Goal: Task Accomplishment & Management: Complete application form

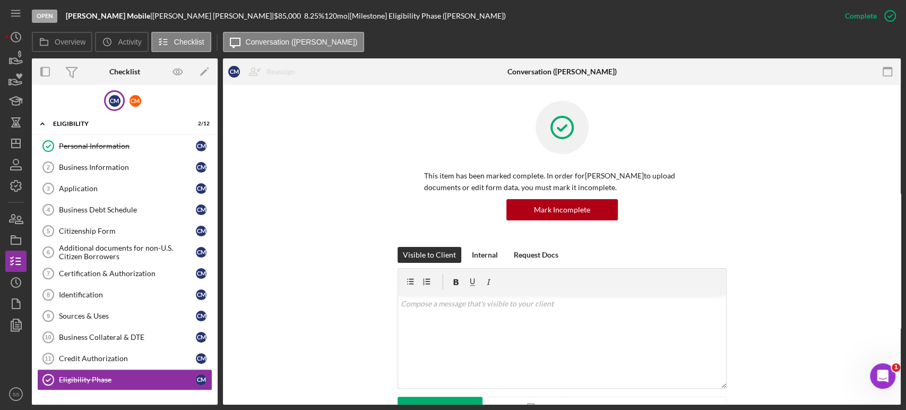
click at [819, 225] on div "This item has been marked complete. In order for [PERSON_NAME] to upload docume…" at bounding box center [562, 174] width 646 height 146
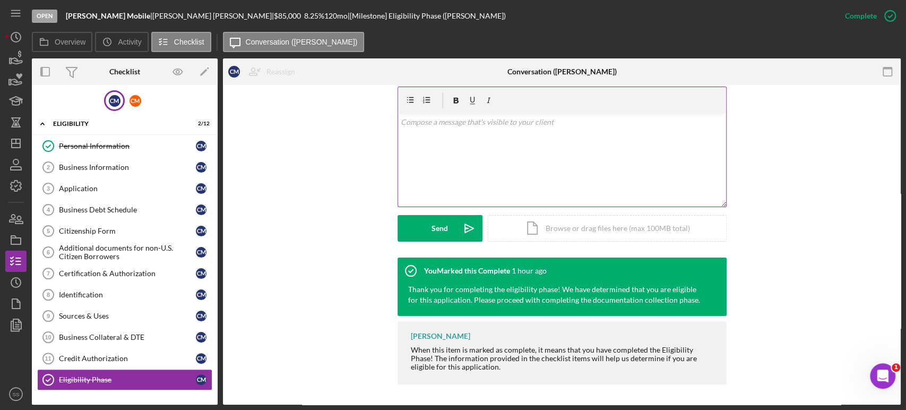
scroll to position [182, 0]
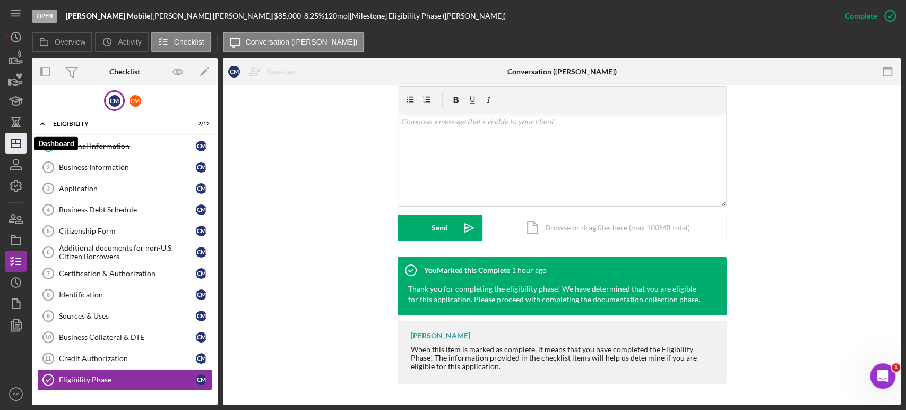
click at [11, 148] on icon "Icon/Dashboard" at bounding box center [16, 143] width 27 height 27
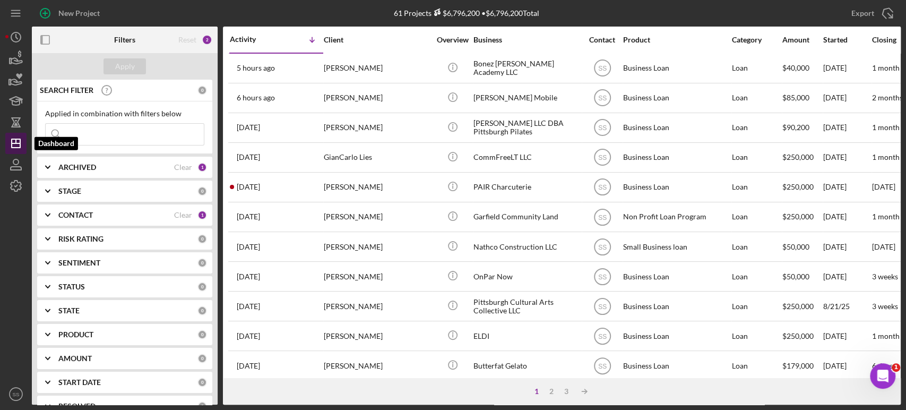
click at [5, 133] on button "Icon/Dashboard Dashboard" at bounding box center [15, 143] width 21 height 21
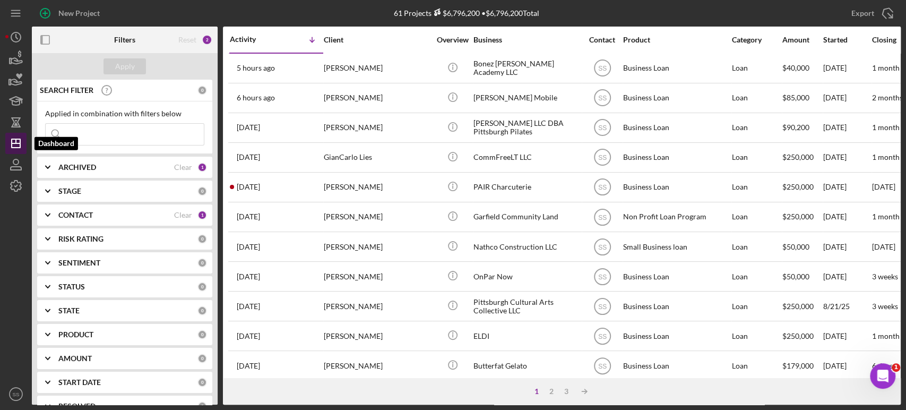
click at [5, 133] on button "Icon/Dashboard Dashboard" at bounding box center [15, 143] width 21 height 21
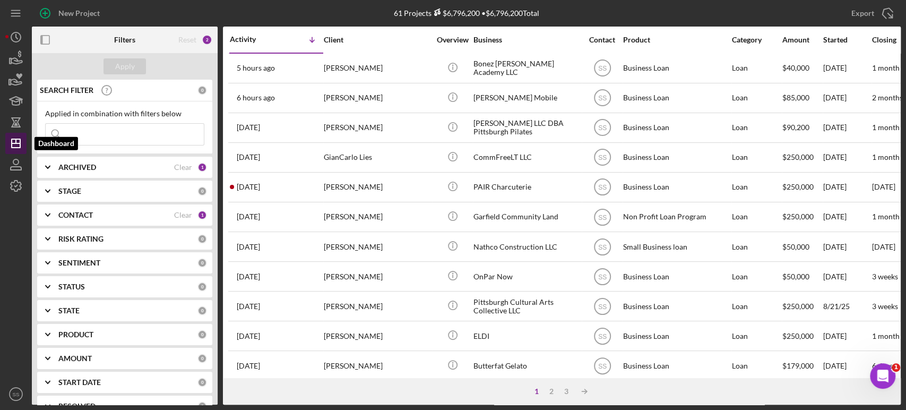
click at [5, 133] on button "Icon/Dashboard Dashboard" at bounding box center [15, 143] width 21 height 21
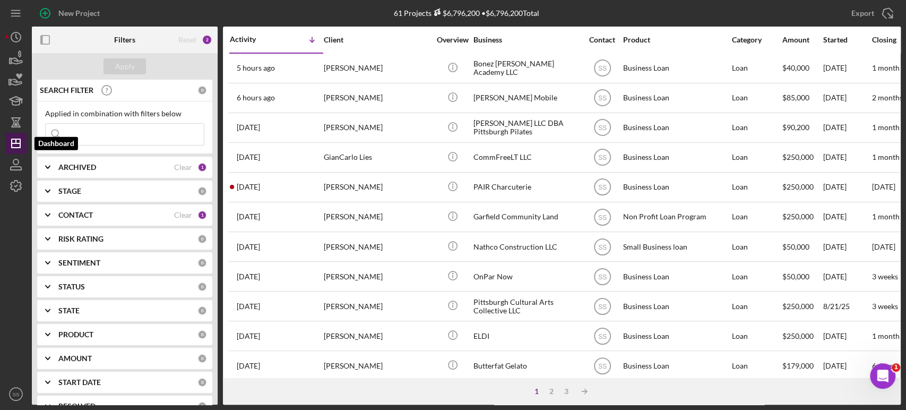
click at [5, 133] on button "Icon/Dashboard Dashboard" at bounding box center [15, 143] width 21 height 21
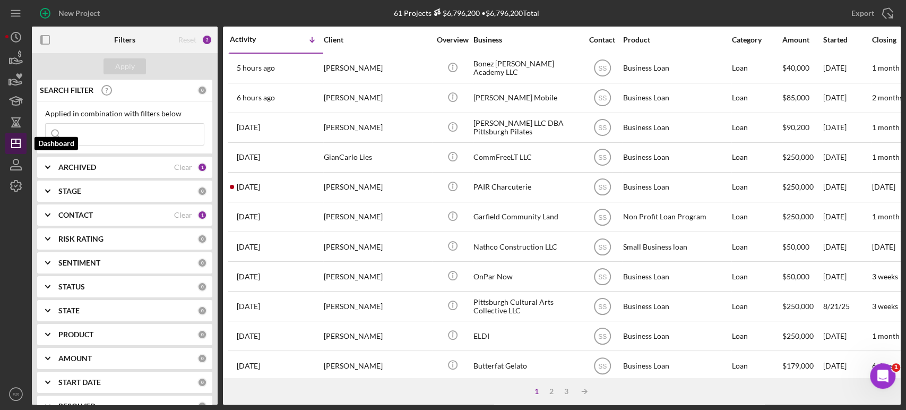
click at [5, 133] on button "Icon/Dashboard Dashboard" at bounding box center [15, 143] width 21 height 21
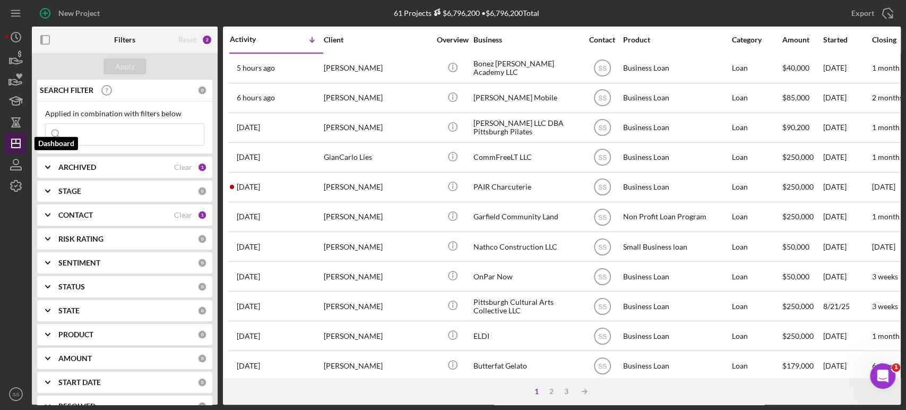
click at [5, 133] on button "Icon/Dashboard Dashboard" at bounding box center [15, 143] width 21 height 21
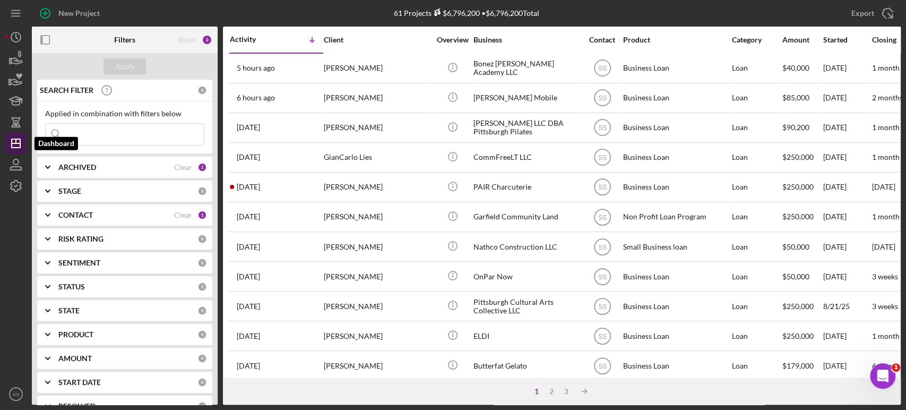
click at [5, 133] on button "Icon/Dashboard Dashboard" at bounding box center [15, 143] width 21 height 21
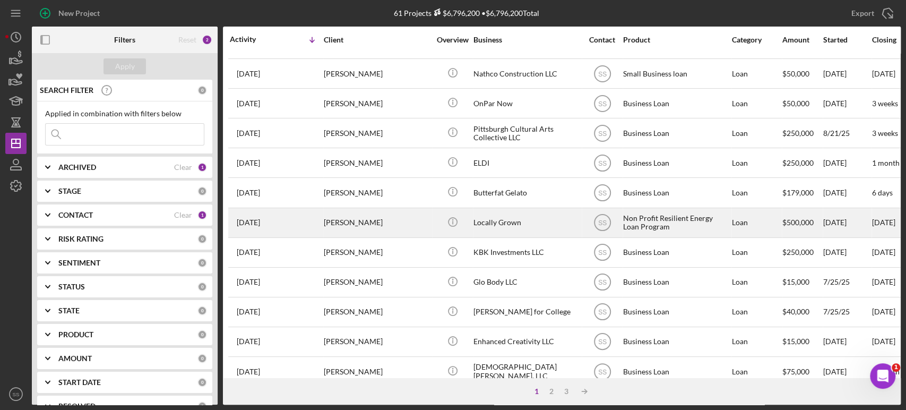
scroll to position [177, 0]
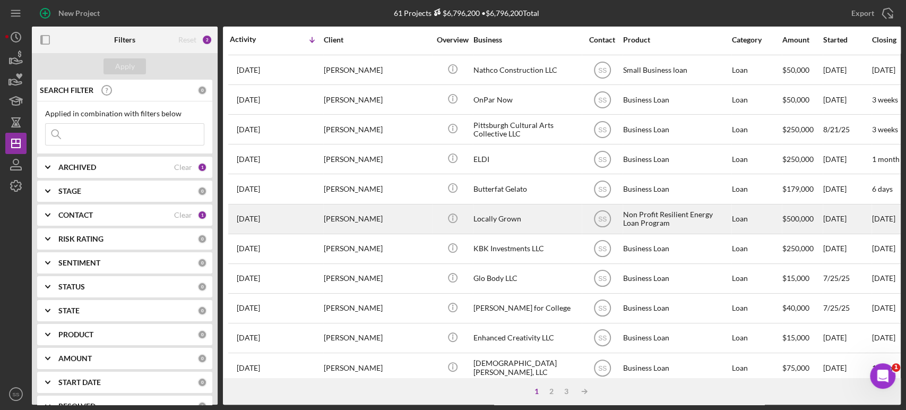
click at [423, 215] on tbody "5 hours ago [PERSON_NAME] [PERSON_NAME] Icon/Info Bonez [PERSON_NAME] Academy L…" at bounding box center [857, 248] width 1259 height 744
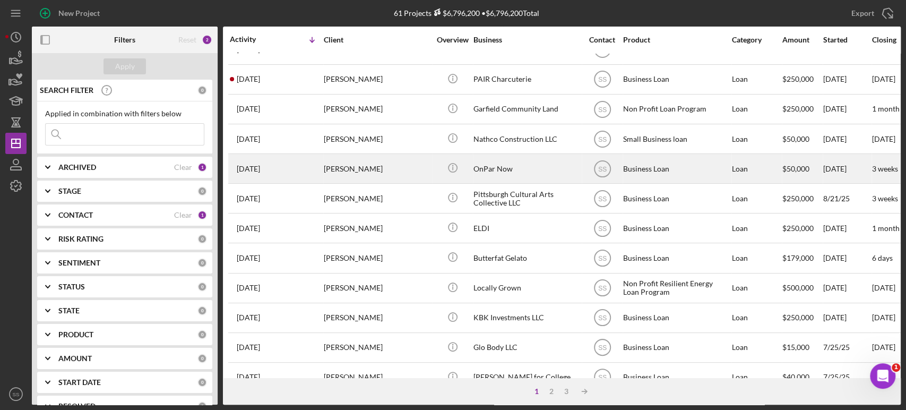
scroll to position [118, 0]
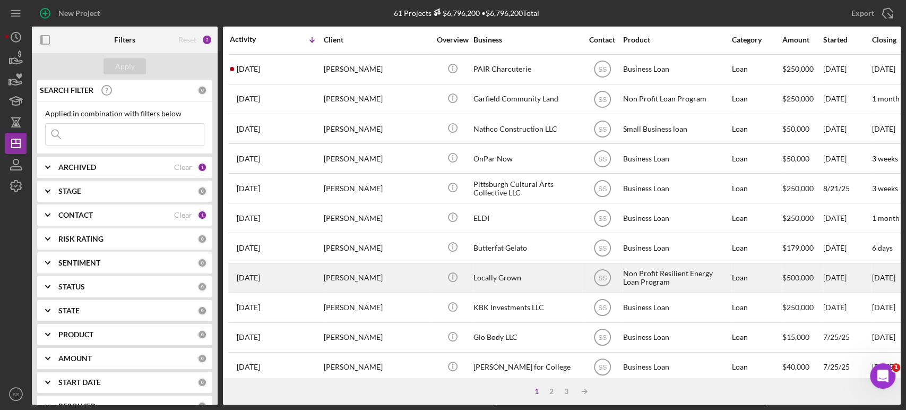
click at [510, 277] on div "Locally Grown" at bounding box center [527, 278] width 106 height 28
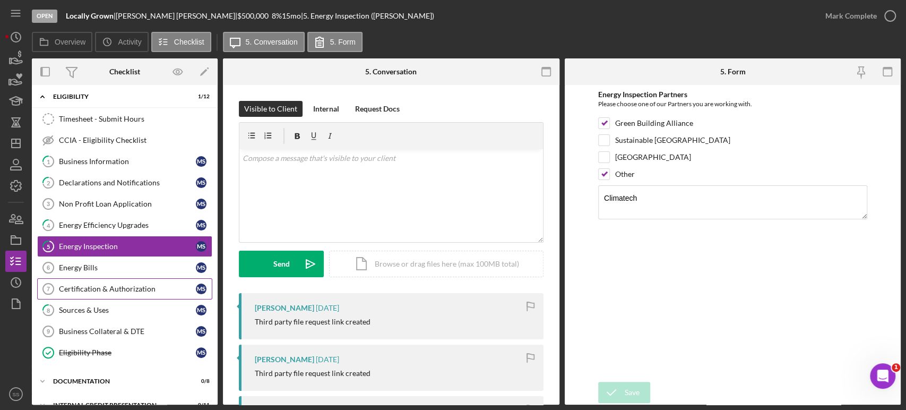
scroll to position [19, 0]
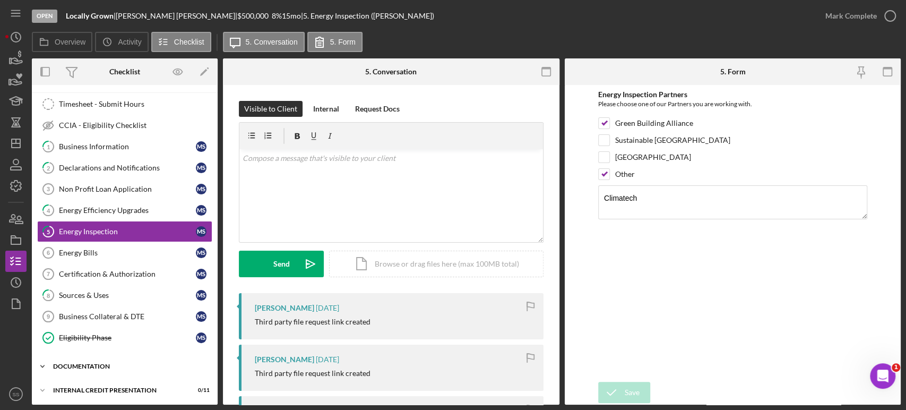
click at [122, 366] on div "DOCUMENTATION" at bounding box center [128, 366] width 151 height 6
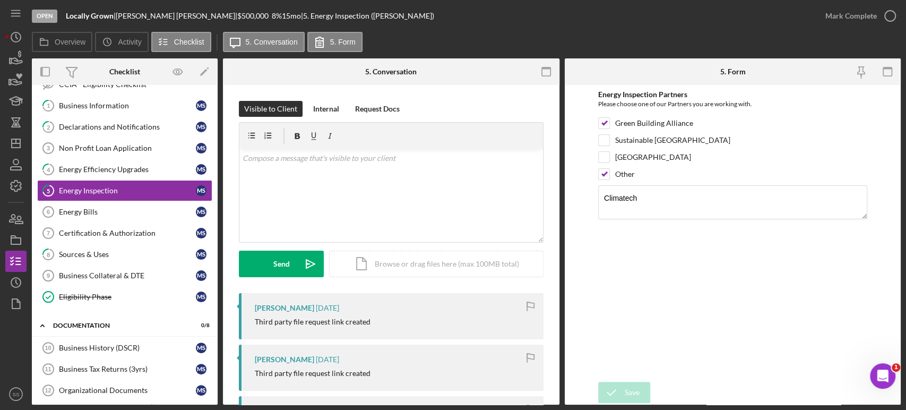
scroll to position [193, 0]
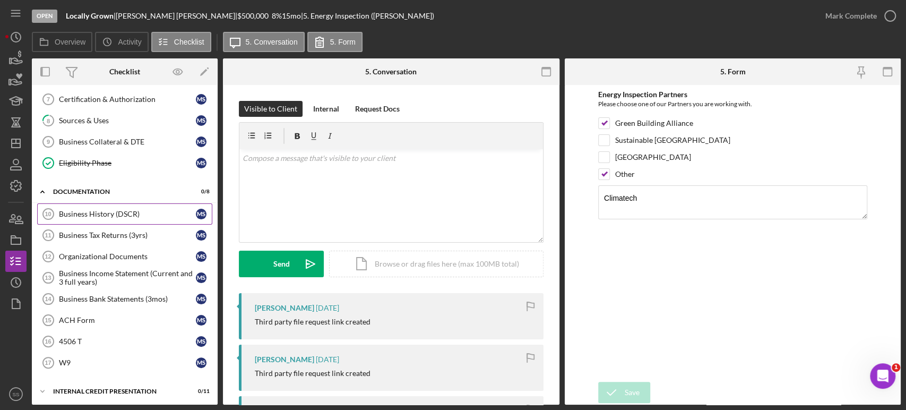
click at [122, 213] on div "Business History (DSCR)" at bounding box center [127, 214] width 137 height 8
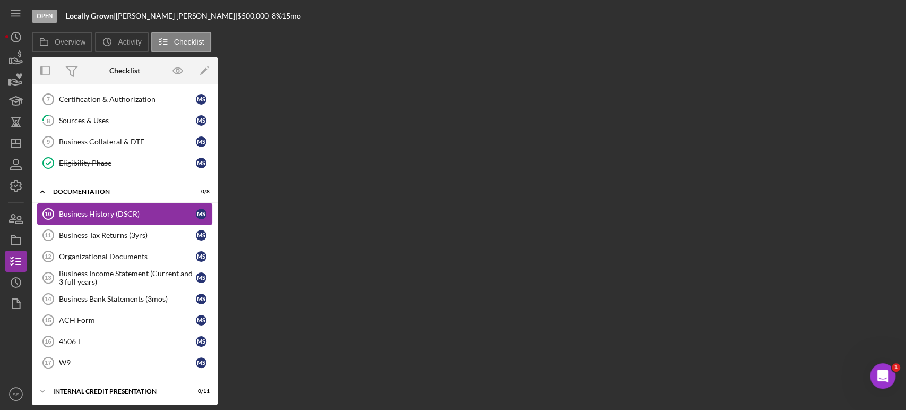
scroll to position [193, 0]
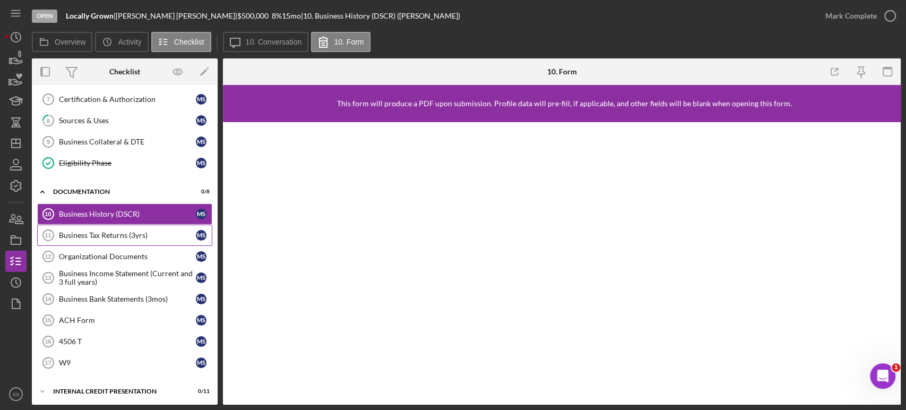
click at [129, 237] on link "Business Tax Returns (3yrs) 11 Business Tax Returns (3yrs) M S" at bounding box center [124, 235] width 175 height 21
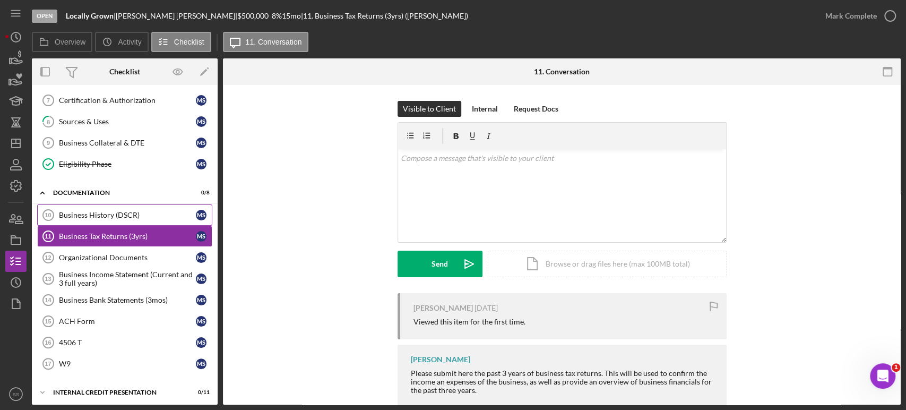
scroll to position [193, 0]
click at [129, 214] on div "Business History (DSCR)" at bounding box center [127, 214] width 137 height 8
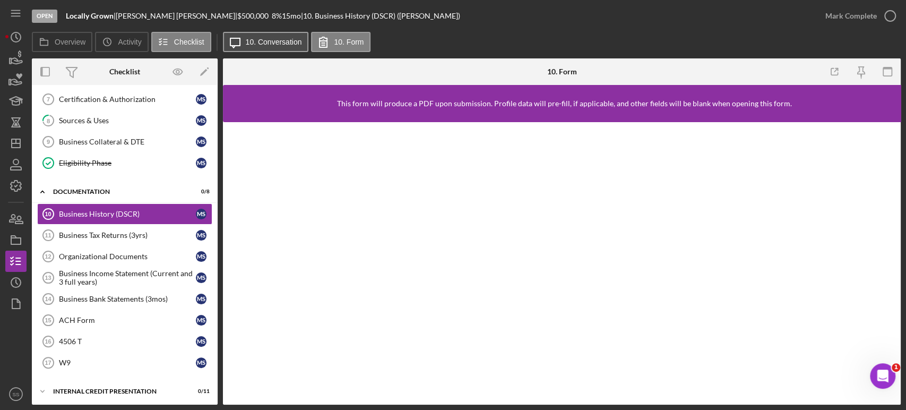
click at [256, 39] on label "10. Conversation" at bounding box center [274, 42] width 56 height 8
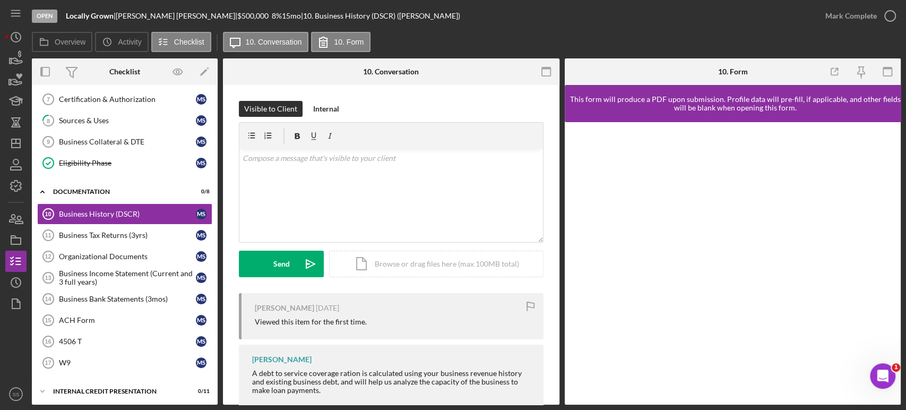
scroll to position [41, 0]
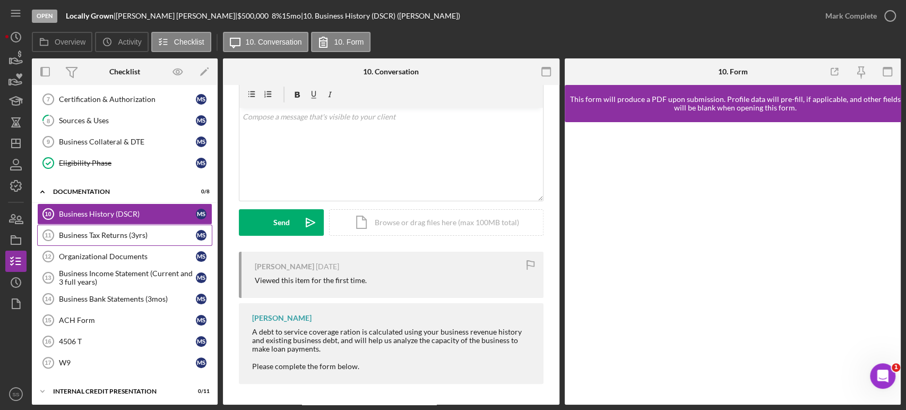
click at [134, 233] on div "Business Tax Returns (3yrs)" at bounding box center [127, 235] width 137 height 8
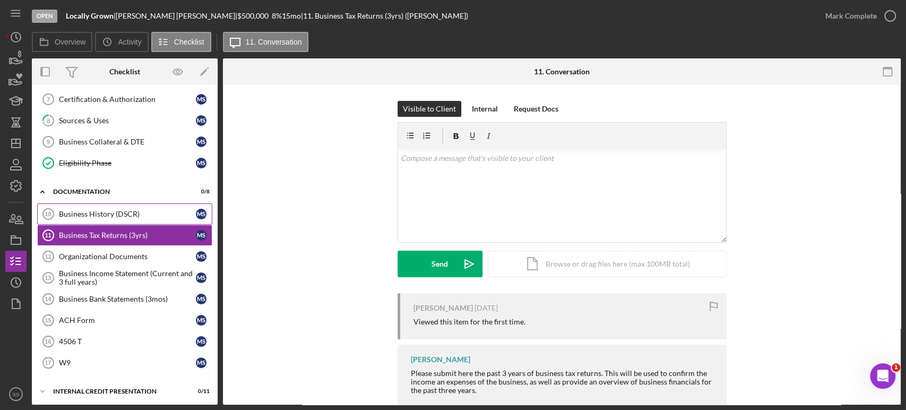
click at [117, 214] on div "Business History (DSCR)" at bounding box center [127, 214] width 137 height 8
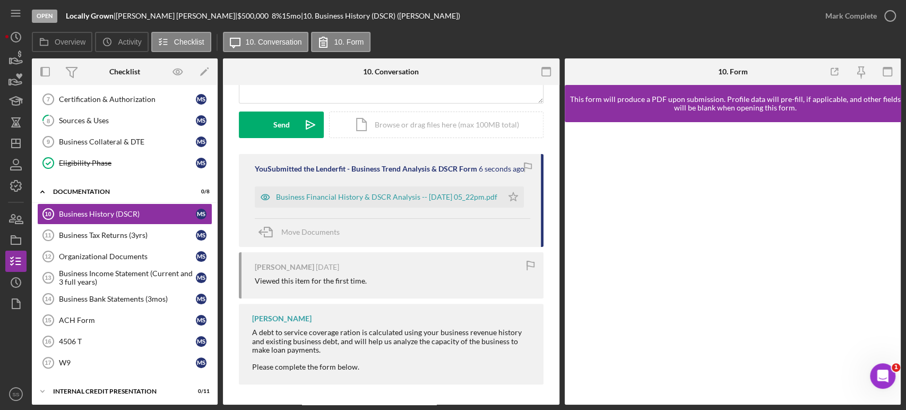
scroll to position [80, 0]
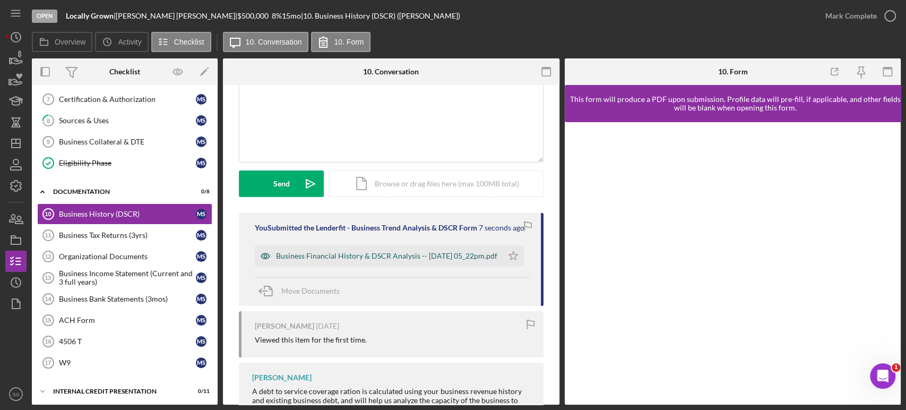
click at [324, 256] on div "Business Financial History & DSCR Analysis -- [DATE] 05_22pm.pdf" at bounding box center [386, 256] width 221 height 8
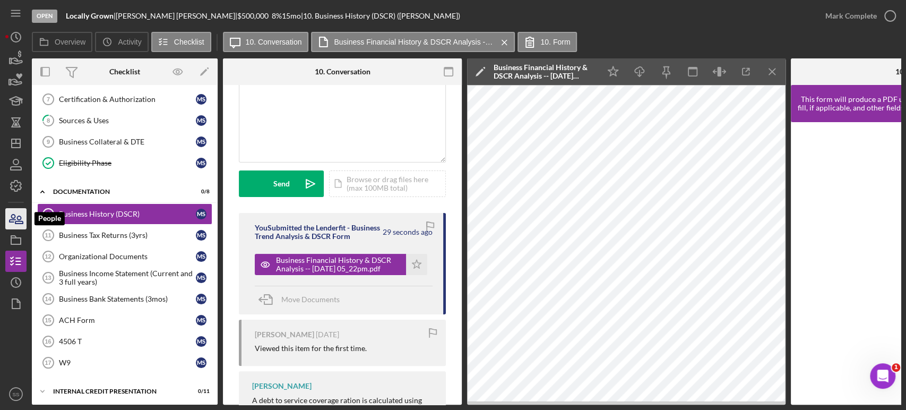
click at [18, 218] on icon "button" at bounding box center [16, 219] width 27 height 27
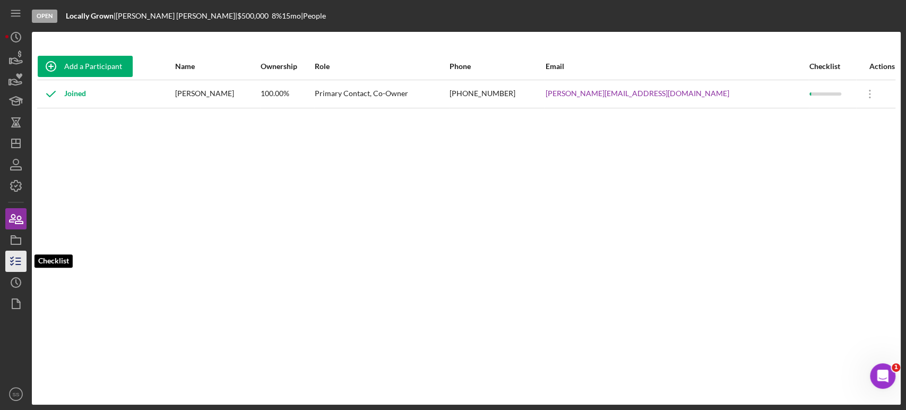
click at [17, 261] on line "button" at bounding box center [18, 261] width 5 height 0
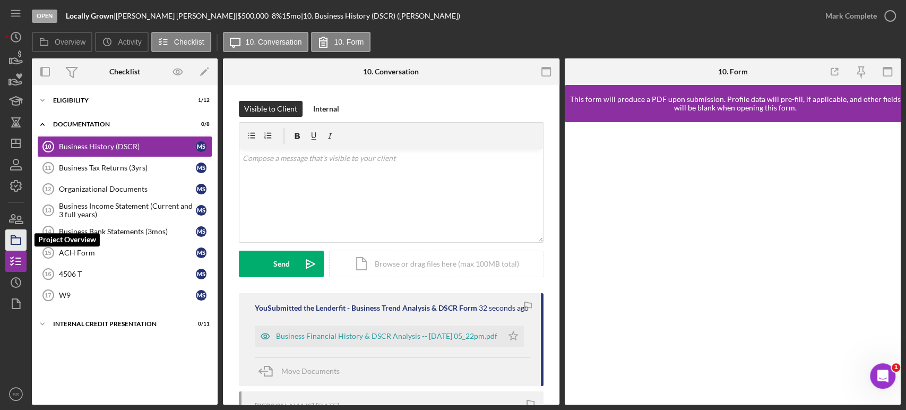
click at [14, 243] on icon "button" at bounding box center [16, 240] width 27 height 27
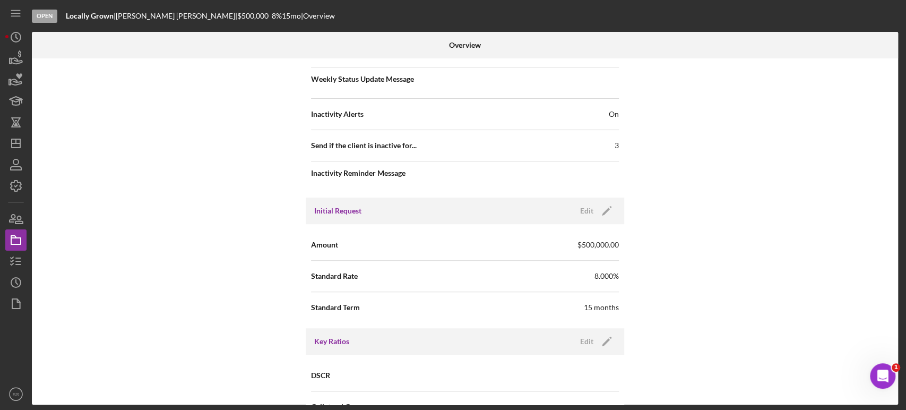
scroll to position [472, 0]
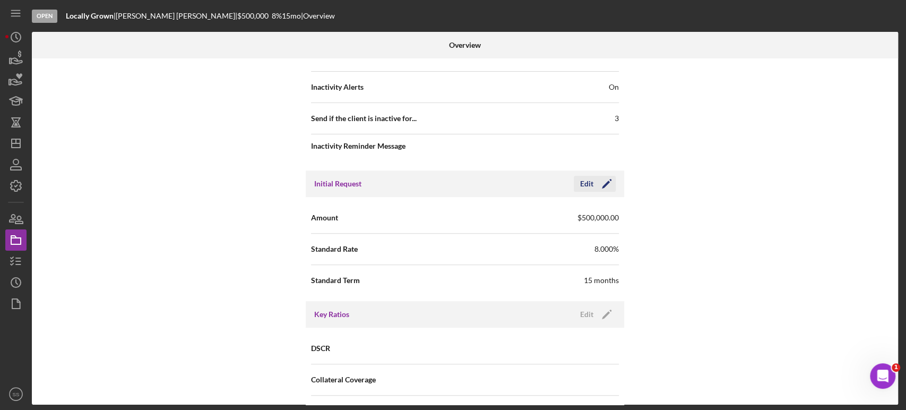
click at [602, 183] on icon "Icon/Edit" at bounding box center [607, 183] width 27 height 27
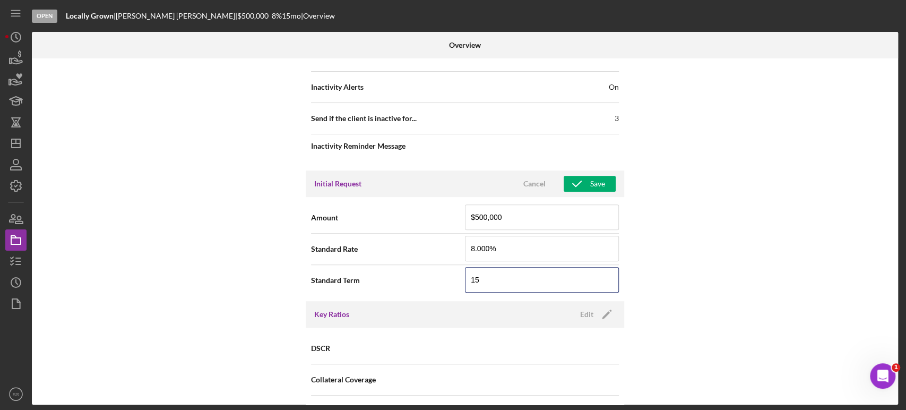
drag, startPoint x: 516, startPoint y: 277, endPoint x: 456, endPoint y: 274, distance: 60.6
click at [456, 274] on div "Standard Term 15" at bounding box center [465, 280] width 308 height 27
type input "120"
click at [605, 184] on button "Save" at bounding box center [590, 184] width 52 height 16
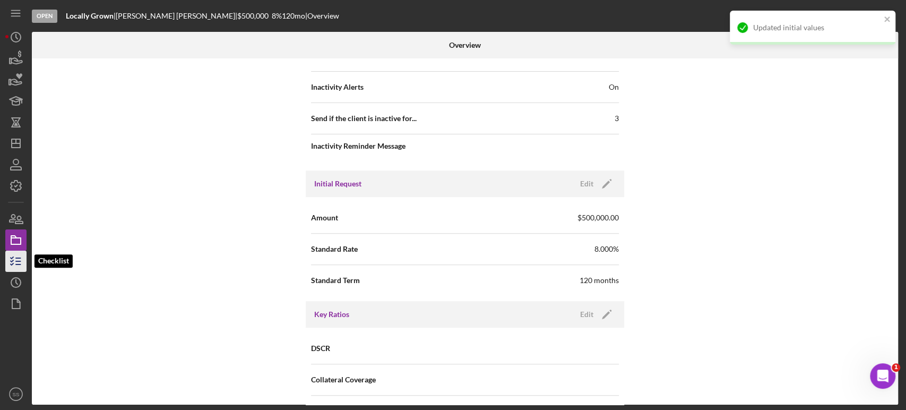
click at [14, 255] on icon "button" at bounding box center [16, 261] width 27 height 27
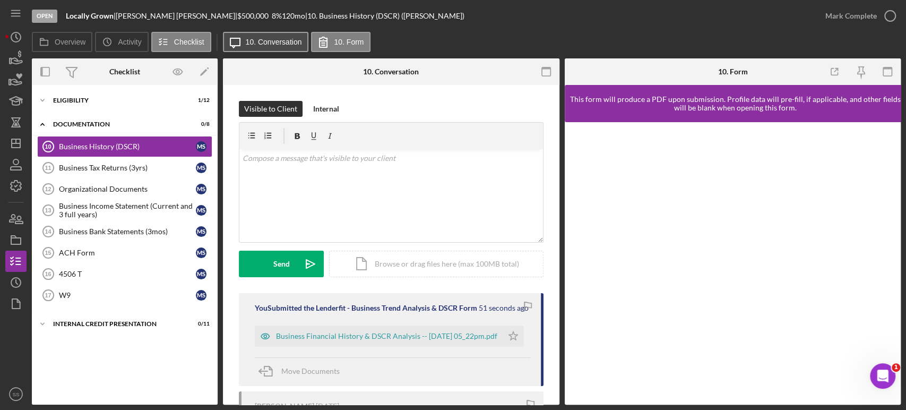
click at [267, 40] on label "10. Conversation" at bounding box center [274, 42] width 56 height 8
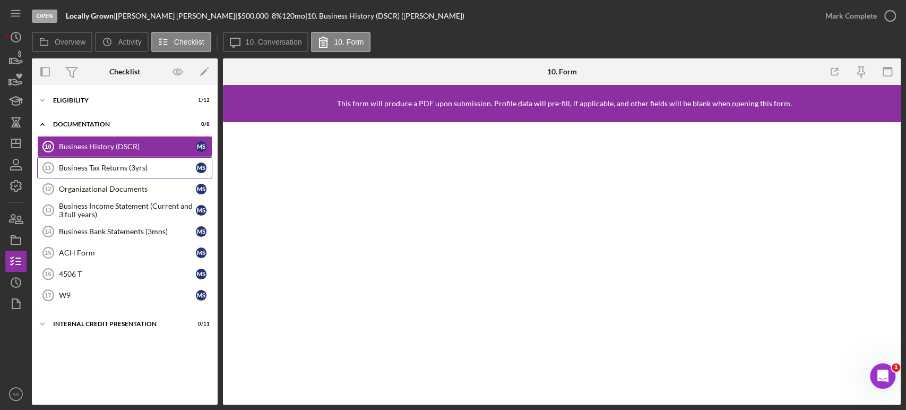
click at [98, 167] on div "Business Tax Returns (3yrs)" at bounding box center [127, 168] width 137 height 8
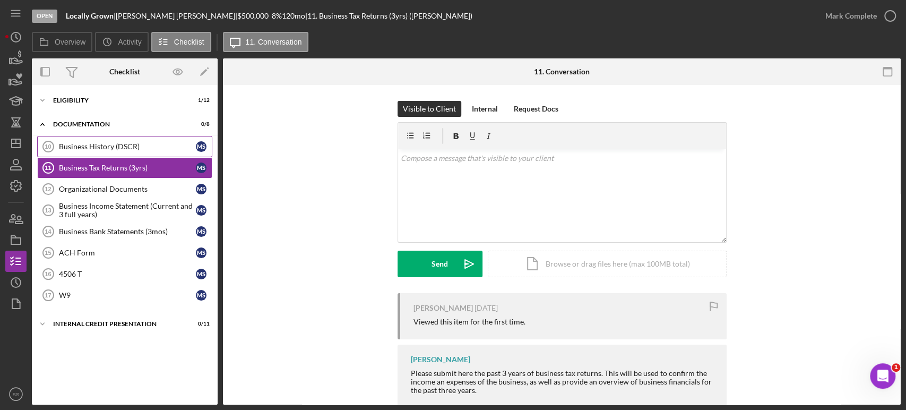
click at [96, 145] on div "Business History (DSCR)" at bounding box center [127, 146] width 137 height 8
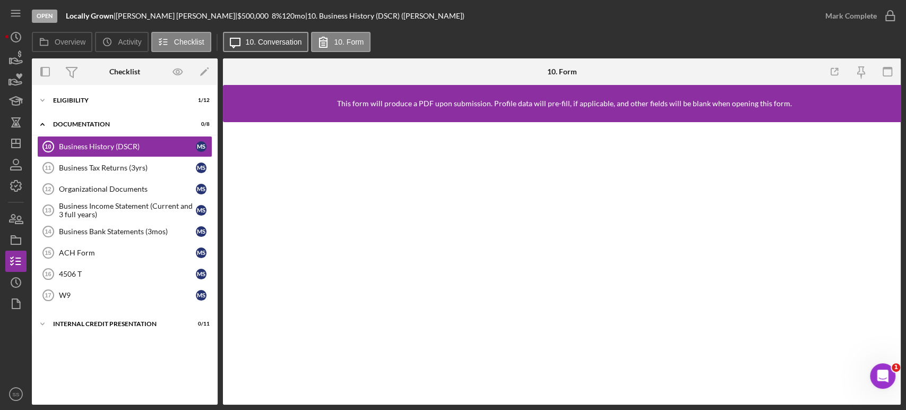
click at [260, 47] on button "Icon/Message 10. Conversation" at bounding box center [266, 42] width 86 height 20
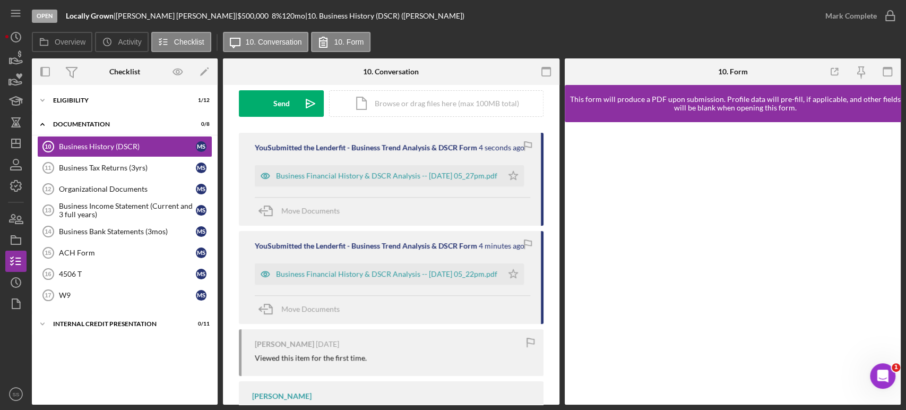
scroll to position [177, 0]
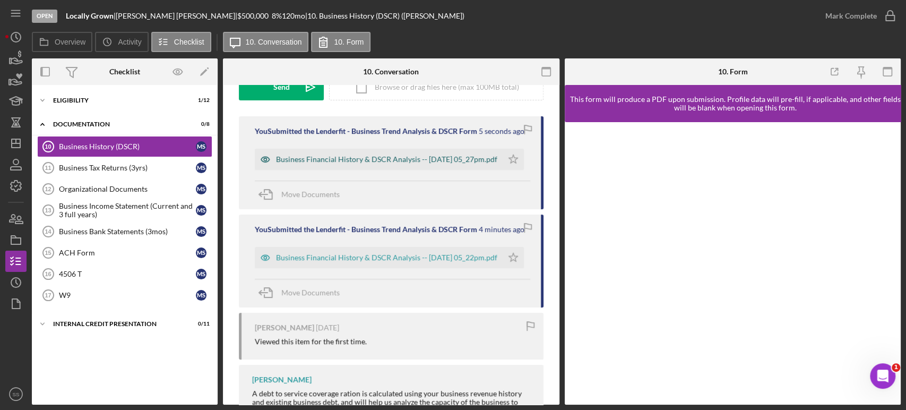
click at [358, 156] on div "Business Financial History & DSCR Analysis -- [DATE] 05_27pm.pdf" at bounding box center [386, 159] width 221 height 8
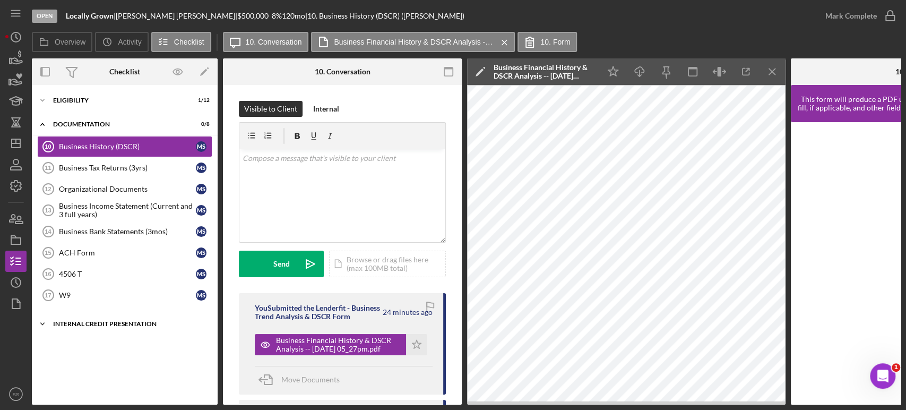
click at [89, 324] on div "INTERNAL CREDIT PRESENTATION" at bounding box center [128, 324] width 151 height 6
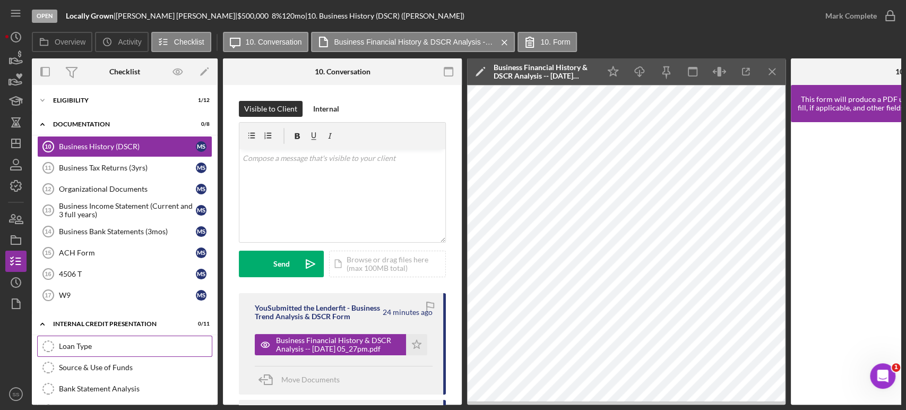
click at [101, 344] on div "Loan Type" at bounding box center [135, 346] width 153 height 8
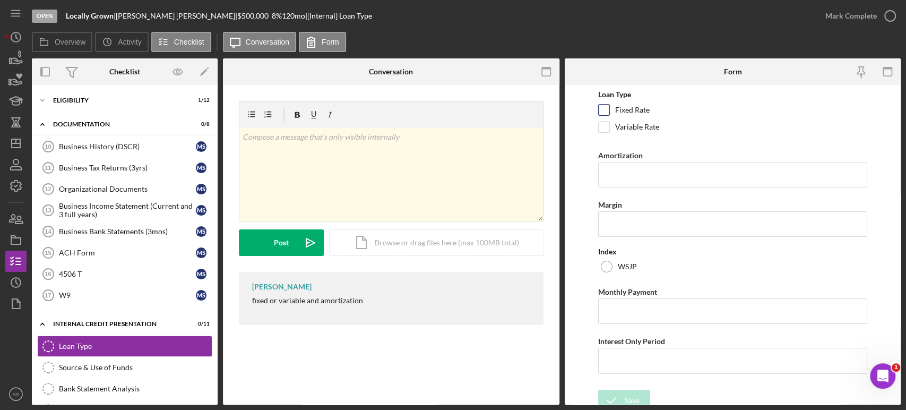
click at [605, 108] on input "Fixed Rate" at bounding box center [604, 110] width 11 height 11
checkbox input "true"
click at [618, 173] on input "Amortization" at bounding box center [732, 174] width 269 height 25
type input "10 years"
click at [617, 313] on input "Monthly Payment" at bounding box center [732, 310] width 269 height 25
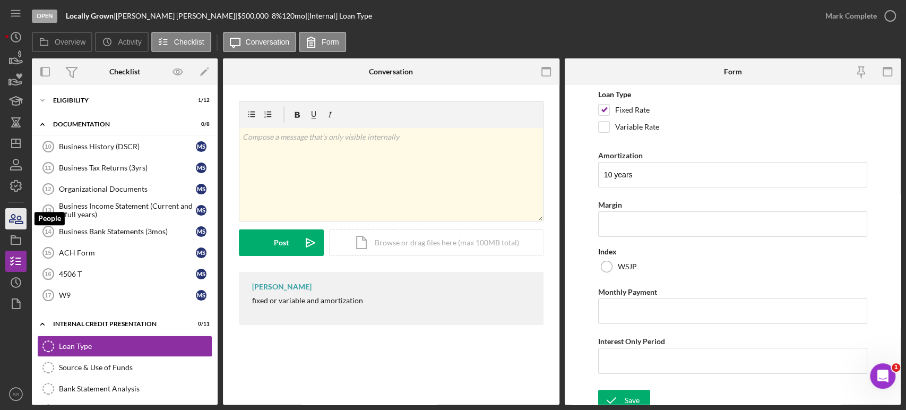
click at [13, 224] on icon "button" at bounding box center [16, 219] width 27 height 27
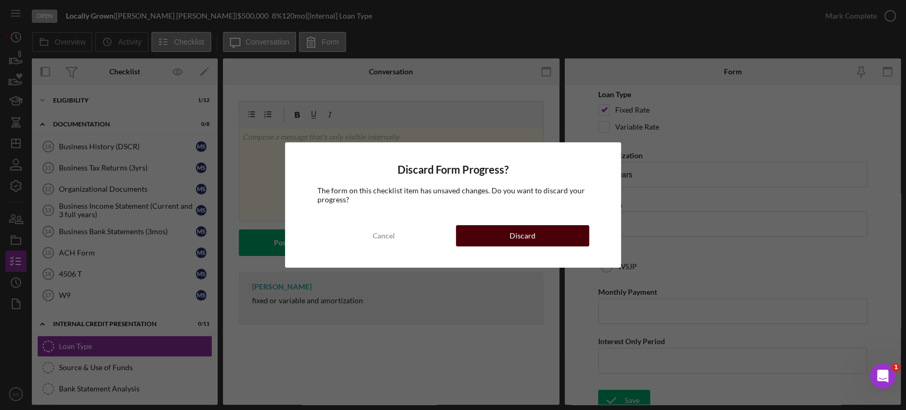
click at [502, 237] on button "Discard" at bounding box center [522, 235] width 133 height 21
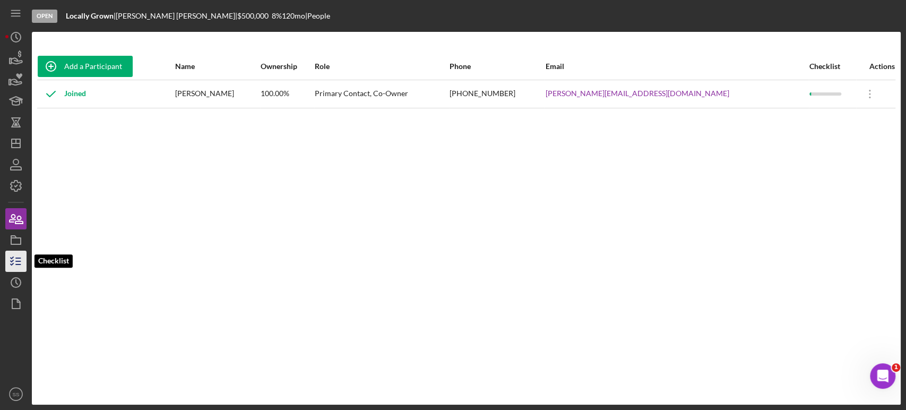
click at [5, 264] on icon "button" at bounding box center [16, 261] width 27 height 27
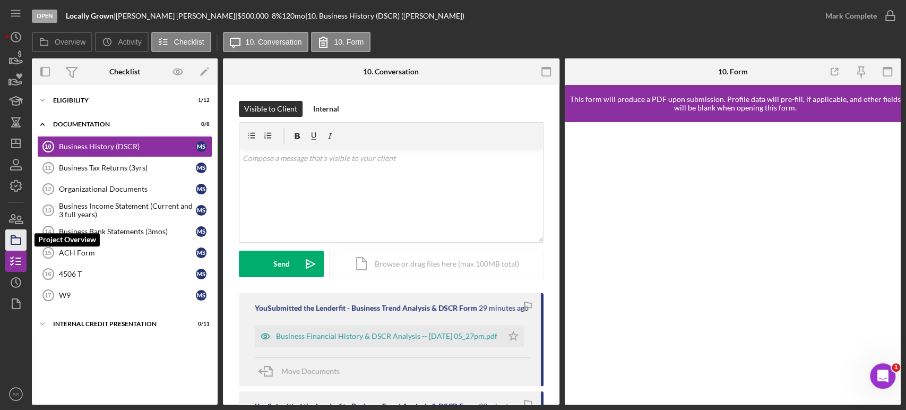
click at [17, 230] on icon "button" at bounding box center [16, 240] width 27 height 27
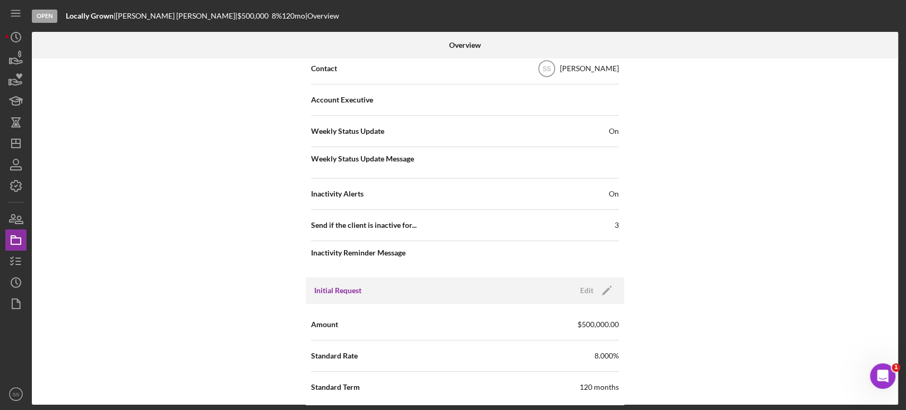
scroll to position [413, 0]
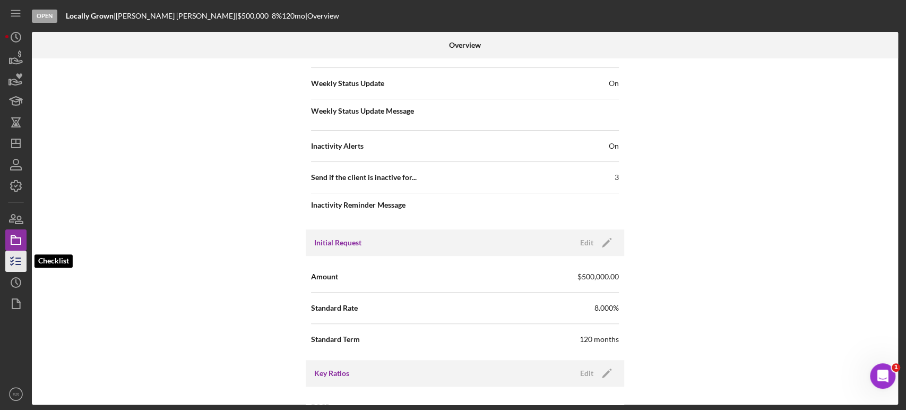
click at [11, 266] on icon "button" at bounding box center [16, 261] width 27 height 27
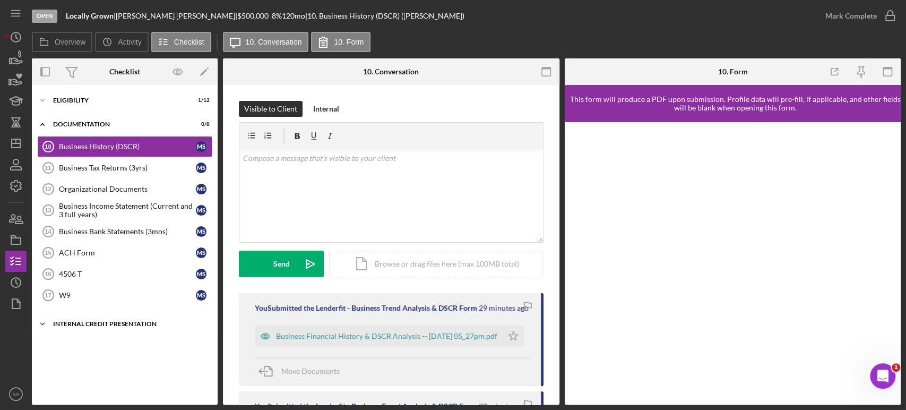
click at [104, 314] on div "Icon/Expander INTERNAL CREDIT PRESENTATION 0 / 11" at bounding box center [125, 323] width 186 height 21
click at [100, 344] on div "Loan Type" at bounding box center [135, 346] width 153 height 8
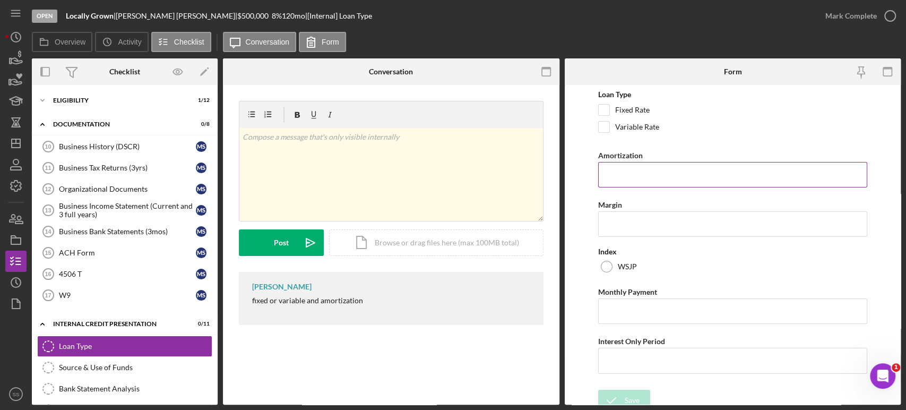
click at [622, 177] on input "Amortization" at bounding box center [732, 174] width 269 height 25
type input "1"
type input "7/10"
click at [613, 305] on input "Monthly Payment" at bounding box center [732, 310] width 269 height 25
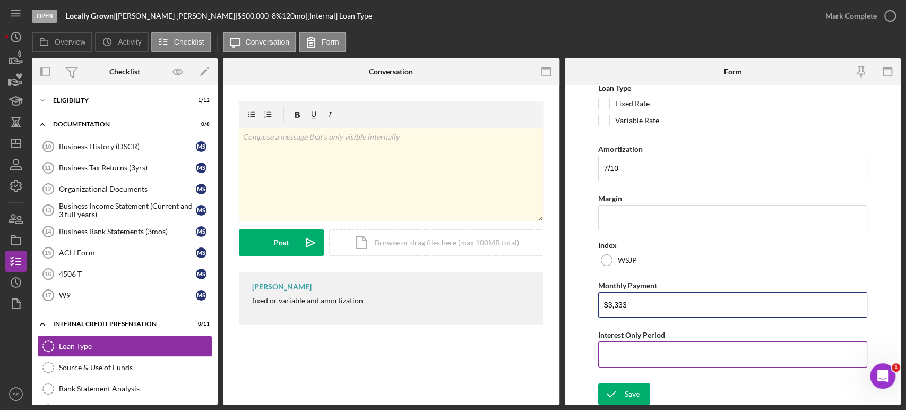
type input "$3,333"
click at [678, 352] on input "Interest Only Period" at bounding box center [732, 353] width 269 height 25
type input "9"
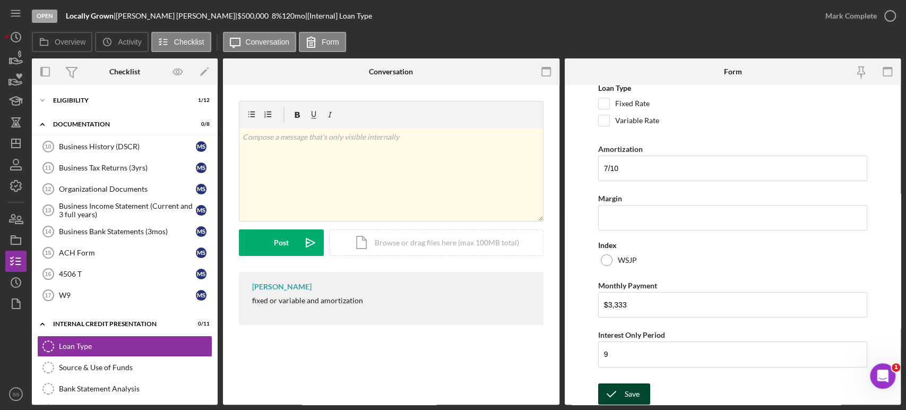
click at [626, 394] on div "Save" at bounding box center [632, 393] width 15 height 21
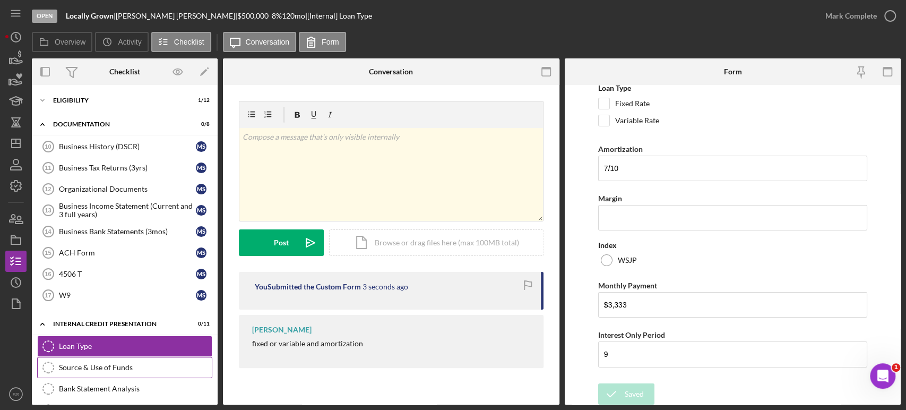
click at [113, 366] on div "Source & Use of Funds" at bounding box center [135, 367] width 153 height 8
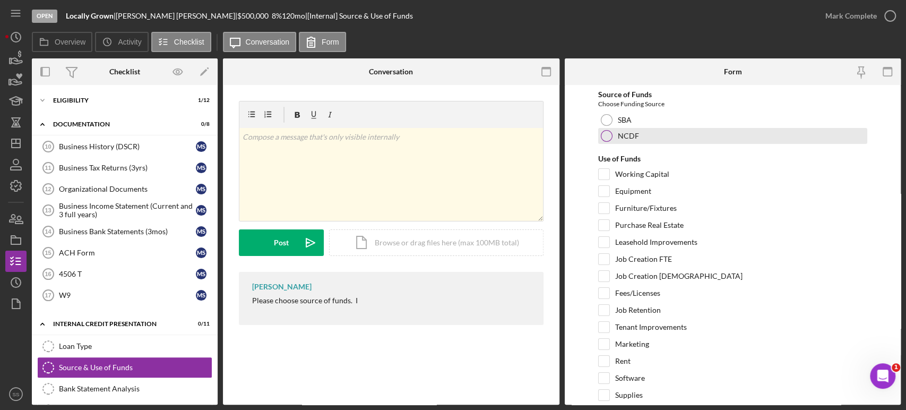
click at [614, 132] on div "NCDF" at bounding box center [732, 136] width 269 height 16
click at [614, 115] on div "SBA" at bounding box center [732, 120] width 269 height 16
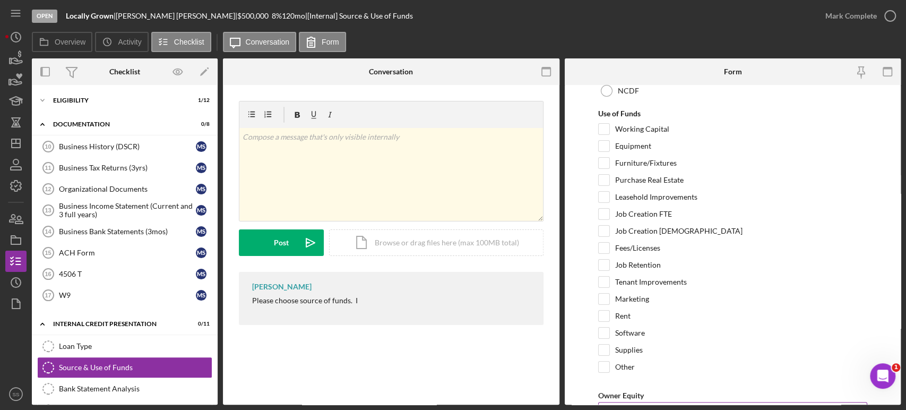
scroll to position [104, 0]
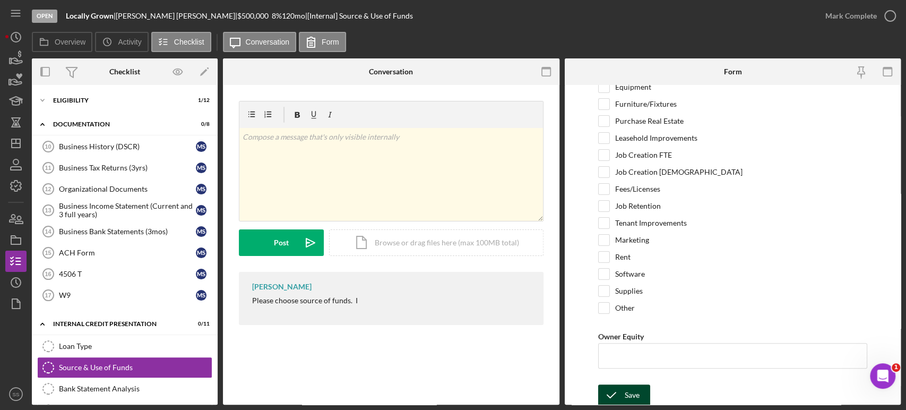
click at [629, 390] on div "Save" at bounding box center [632, 394] width 15 height 21
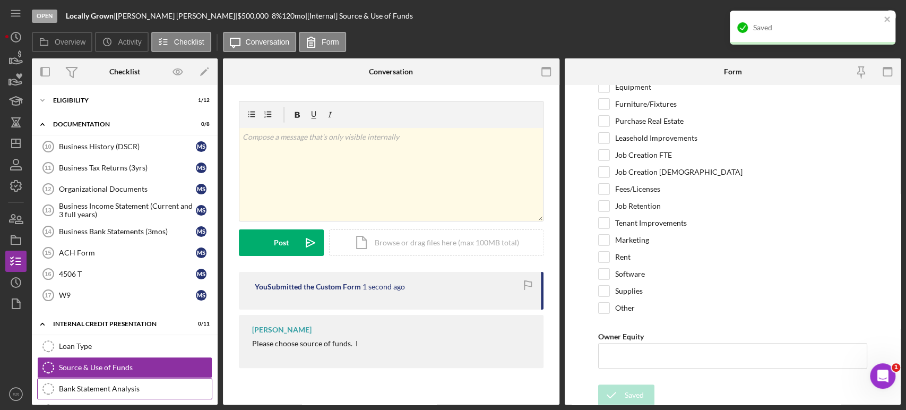
click at [124, 389] on div "Bank Statement Analysis" at bounding box center [135, 388] width 153 height 8
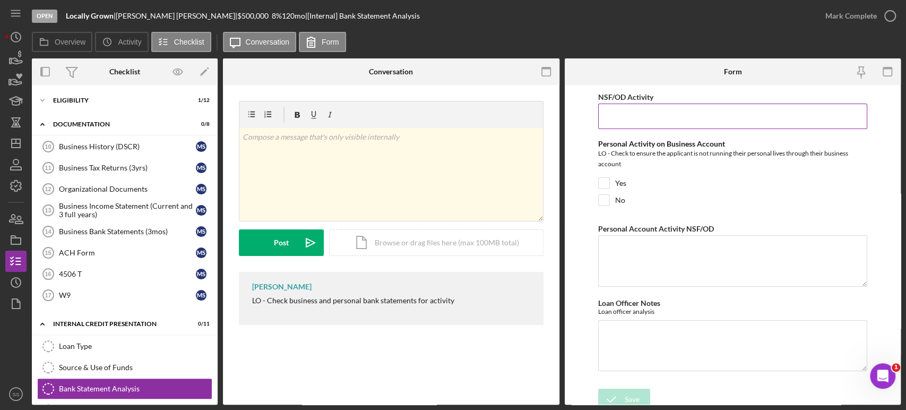
click at [663, 111] on input "NSF/OD Activity" at bounding box center [732, 116] width 269 height 25
type input "0"
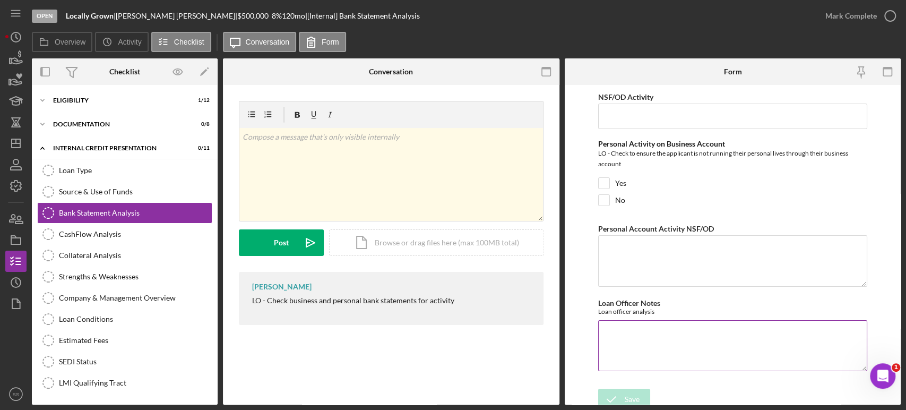
click at [645, 332] on textarea "Loan Officer Notes" at bounding box center [732, 345] width 269 height 51
paste textarea "The organization maintains an active operating account for day-to-day transacti…"
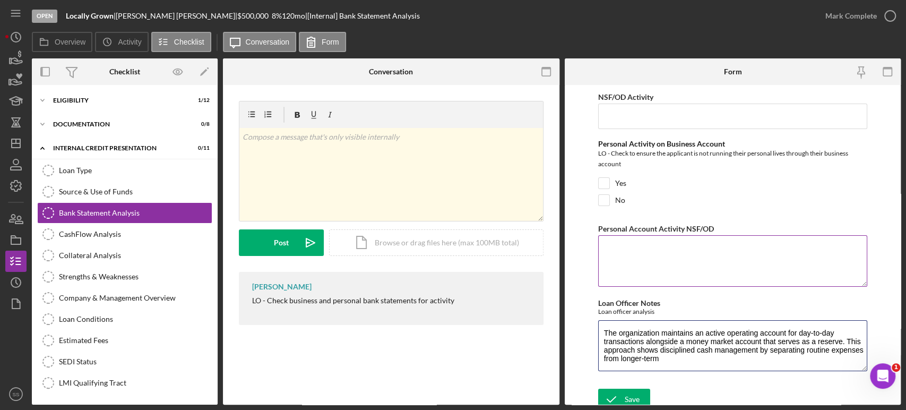
type textarea "The organization maintains an active operating account for day-to-day transacti…"
click at [619, 254] on textarea "Personal Account Activity NSF/OD" at bounding box center [732, 260] width 269 height 51
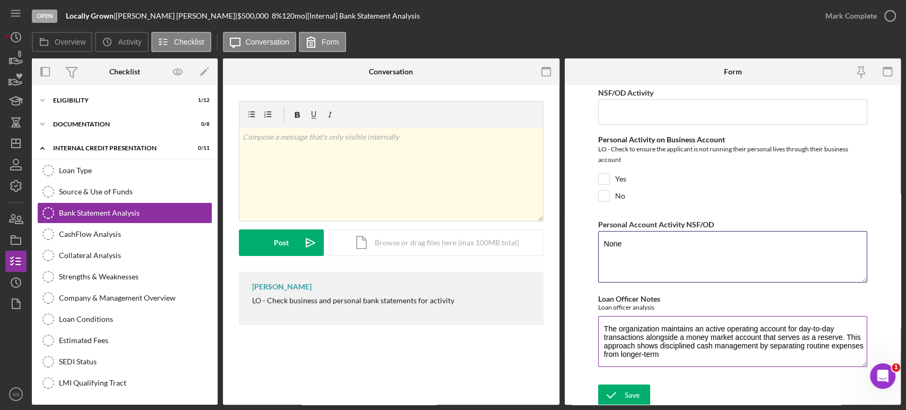
scroll to position [5, 0]
type textarea "None"
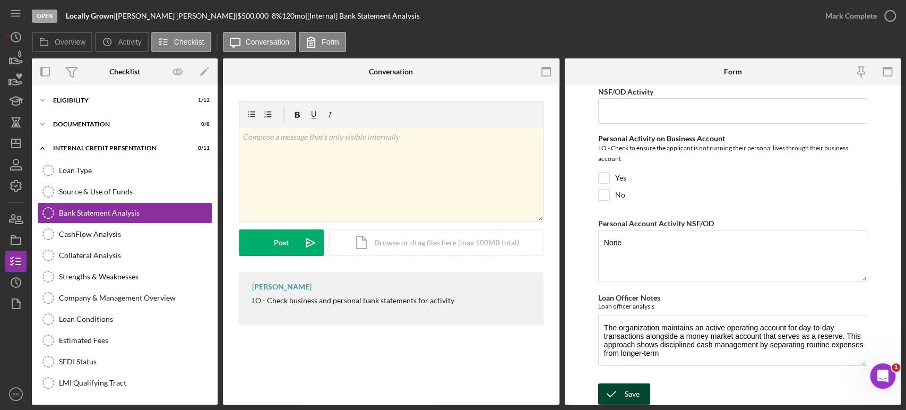
click at [620, 387] on icon "submit" at bounding box center [611, 394] width 27 height 27
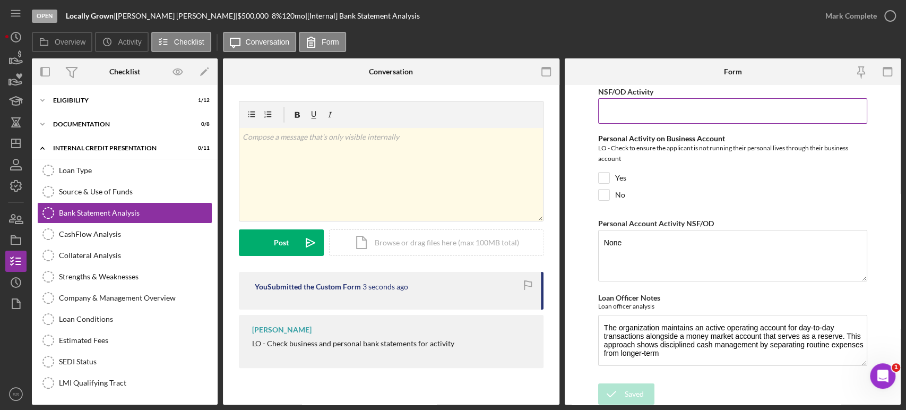
click at [623, 112] on input "NSF/OD Activity" at bounding box center [732, 110] width 269 height 25
type input "0"
click at [618, 390] on icon "submit" at bounding box center [611, 394] width 27 height 27
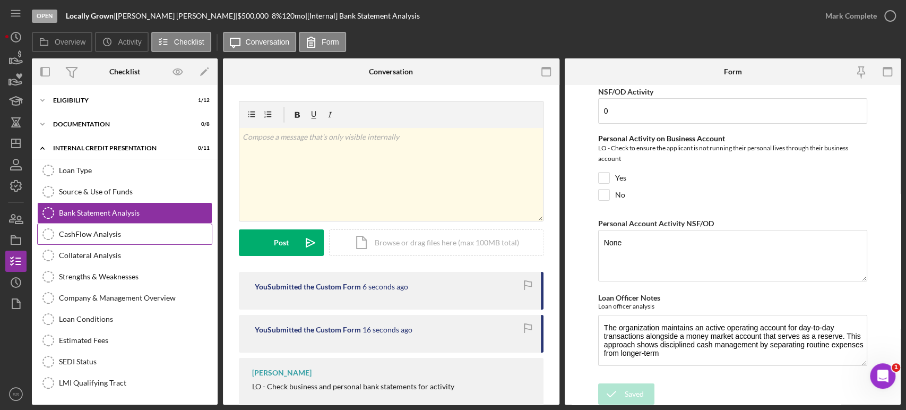
click at [116, 232] on div "CashFlow Analysis" at bounding box center [135, 234] width 153 height 8
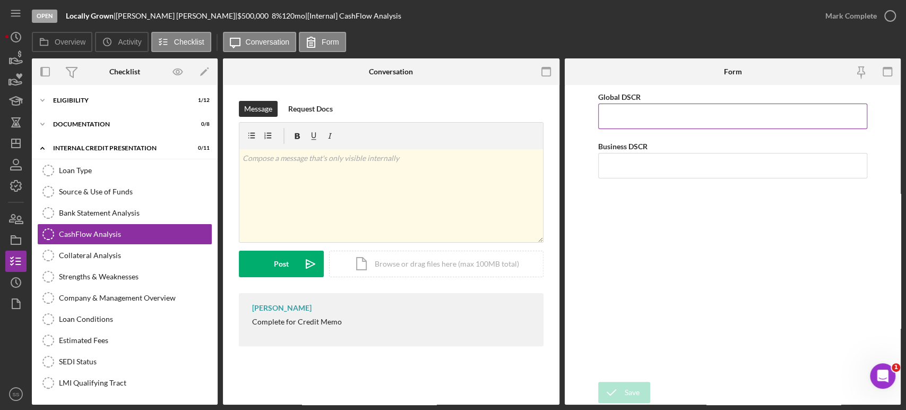
click at [641, 118] on input "Global DSCR" at bounding box center [732, 116] width 269 height 25
type input "2.26"
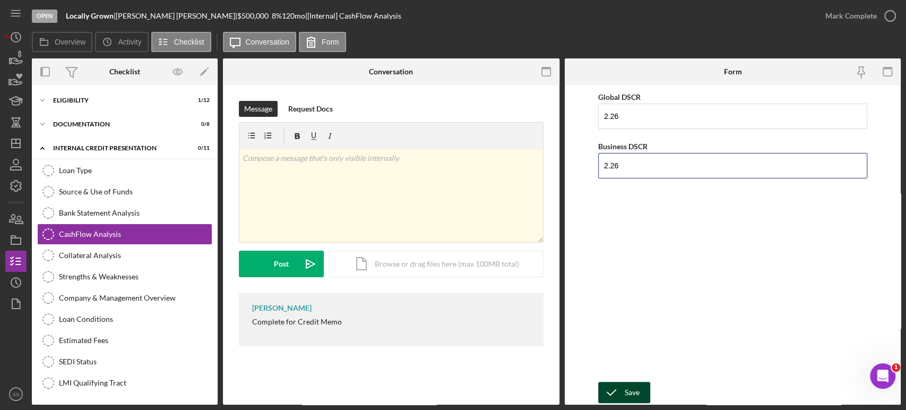
type input "2.26"
click at [635, 398] on div "Save" at bounding box center [632, 392] width 15 height 21
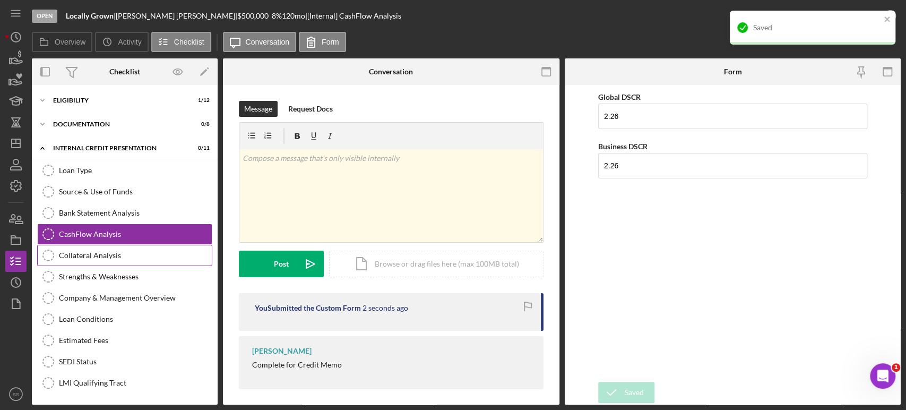
click at [81, 254] on div "Collateral Analysis" at bounding box center [135, 255] width 153 height 8
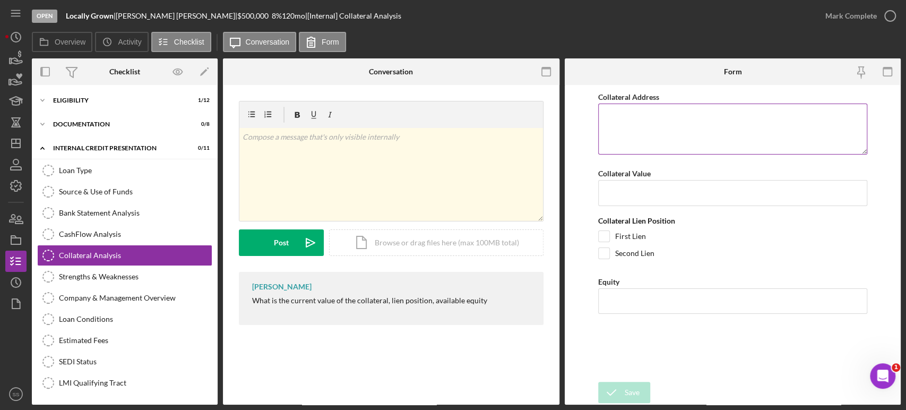
click at [614, 111] on textarea "Collateral Address" at bounding box center [732, 129] width 269 height 51
type textarea "[STREET_ADDRESS]"
click at [624, 188] on input "Collateral Value" at bounding box center [732, 192] width 269 height 25
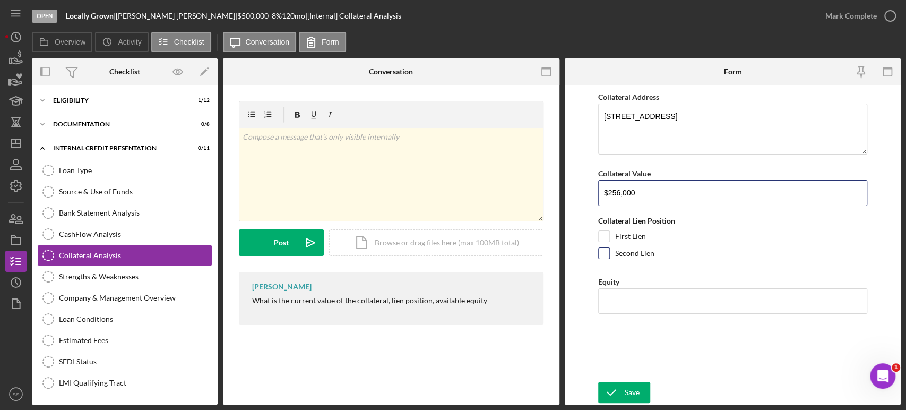
type input "$256,000"
click at [607, 254] on input "Second Lien" at bounding box center [604, 253] width 11 height 11
checkbox input "true"
click at [627, 396] on div "Save" at bounding box center [632, 392] width 15 height 21
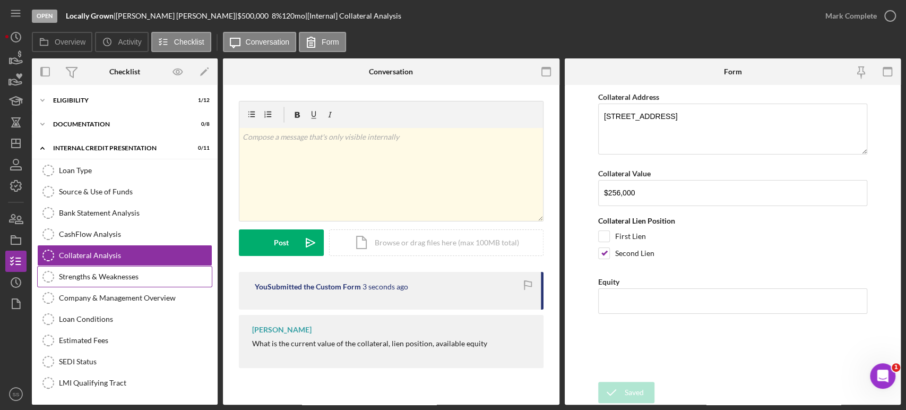
click at [119, 276] on div "Strengths & Weaknesses" at bounding box center [135, 276] width 153 height 8
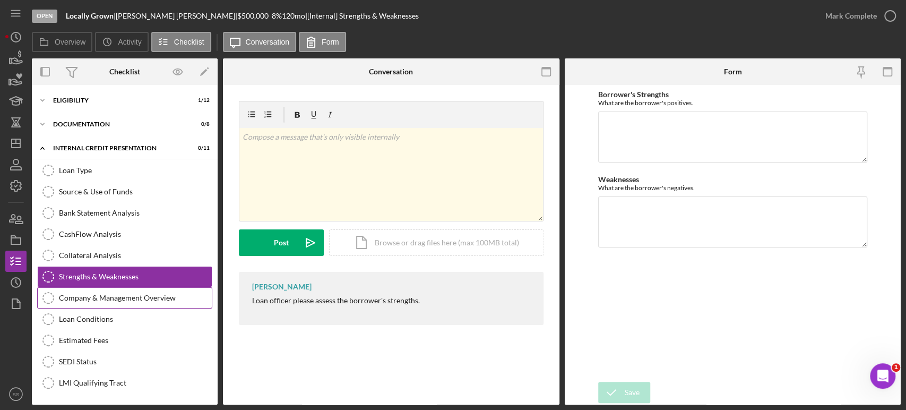
click at [113, 296] on div "Company & Management Overview" at bounding box center [135, 298] width 153 height 8
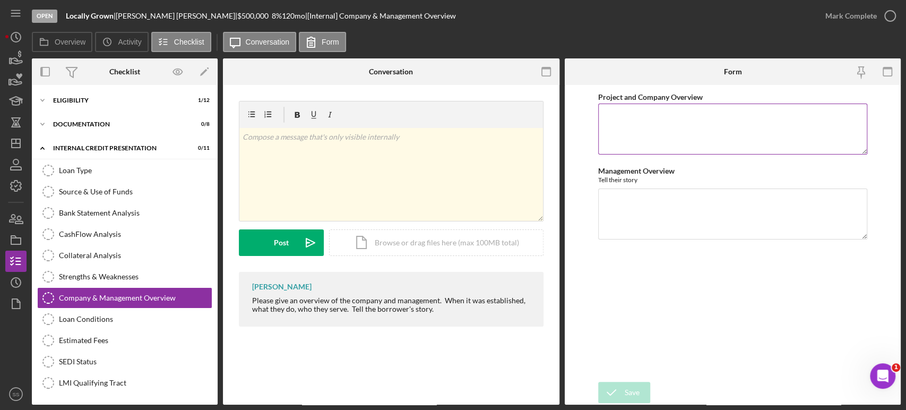
click at [643, 119] on textarea "Project and Company Overview" at bounding box center [732, 129] width 269 height 51
paste textarea "Community Forge, a nonprofit community center located in the former [PERSON_NAM…"
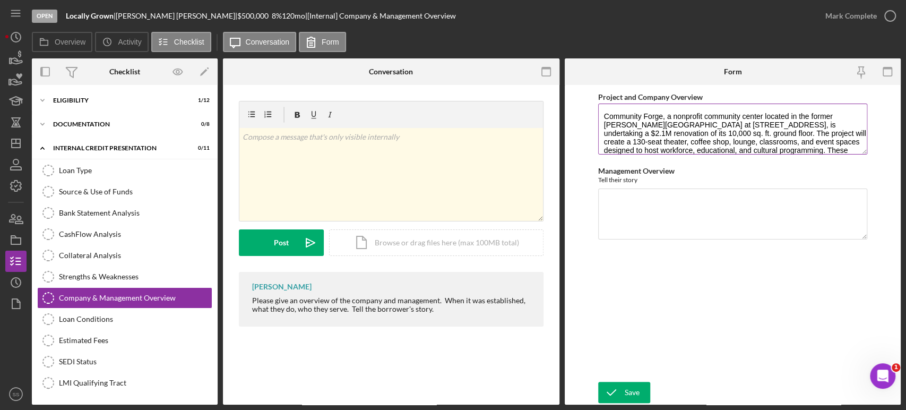
scroll to position [42, 0]
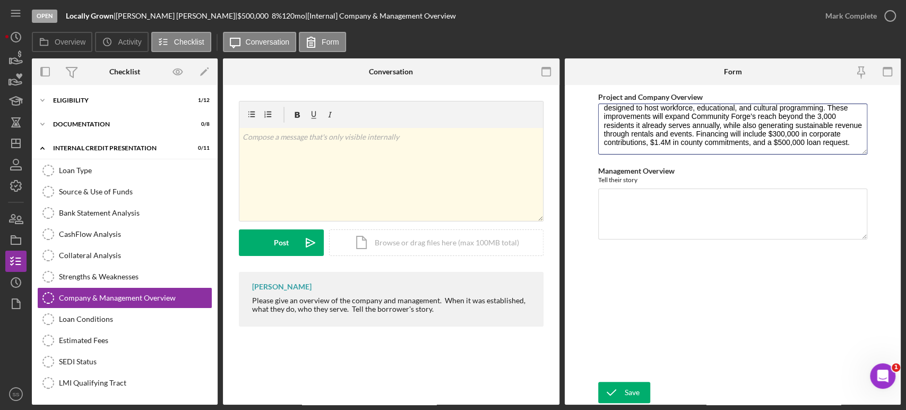
type textarea "Community Forge, a nonprofit community center located in the former [PERSON_NAM…"
click at [629, 196] on textarea "Management Overview" at bounding box center [732, 214] width 269 height 51
paste textarea "[PERSON_NAME] is Co-Founder and Executive Director of Community Forge. He also …"
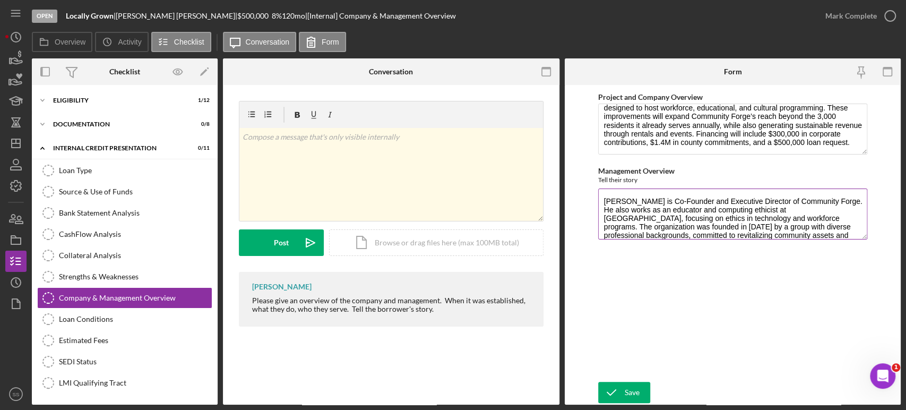
scroll to position [35, 0]
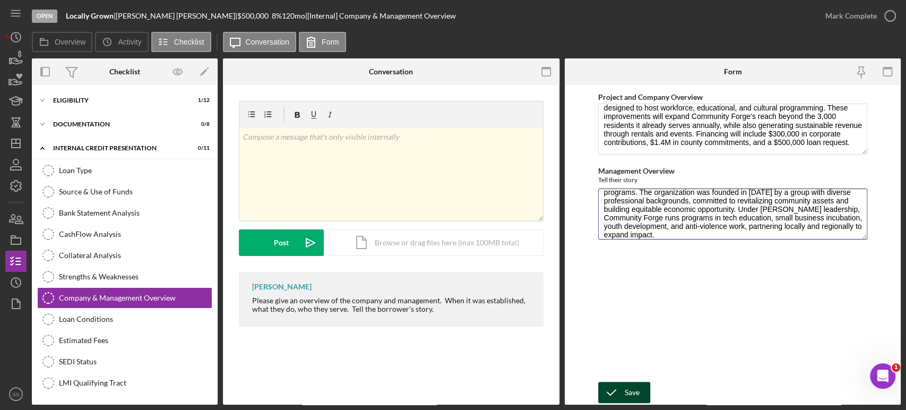
type textarea "[PERSON_NAME] is Co-Founder and Executive Director of Community Forge. He also …"
click at [619, 394] on icon "submit" at bounding box center [611, 392] width 27 height 27
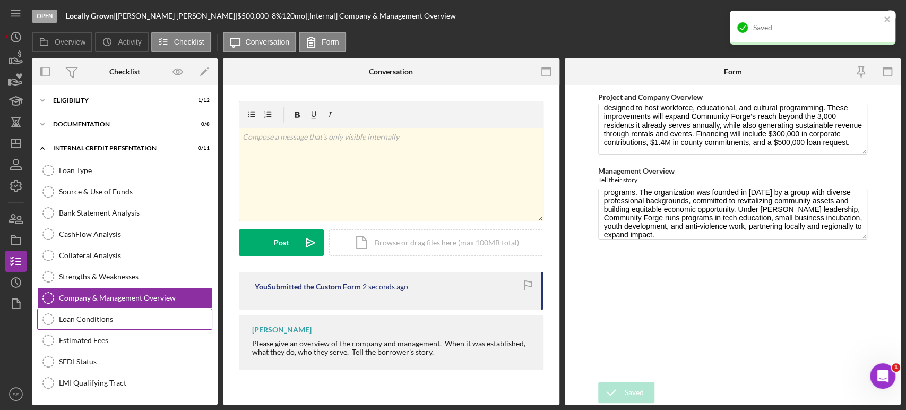
click at [87, 315] on div "Loan Conditions" at bounding box center [135, 319] width 153 height 8
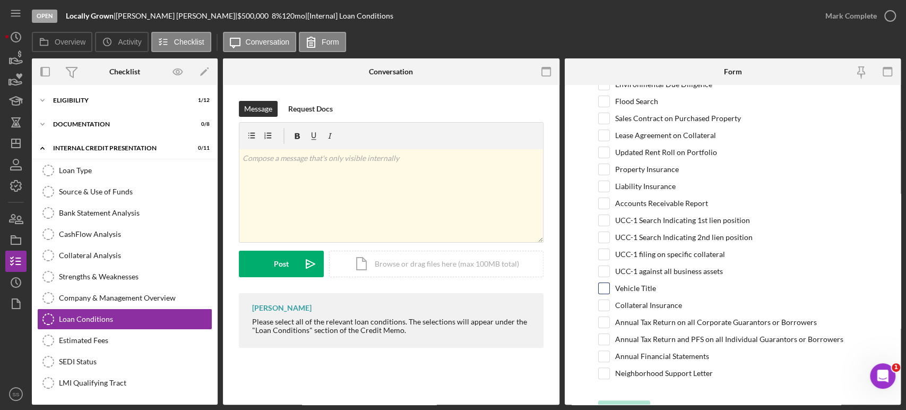
scroll to position [105, 0]
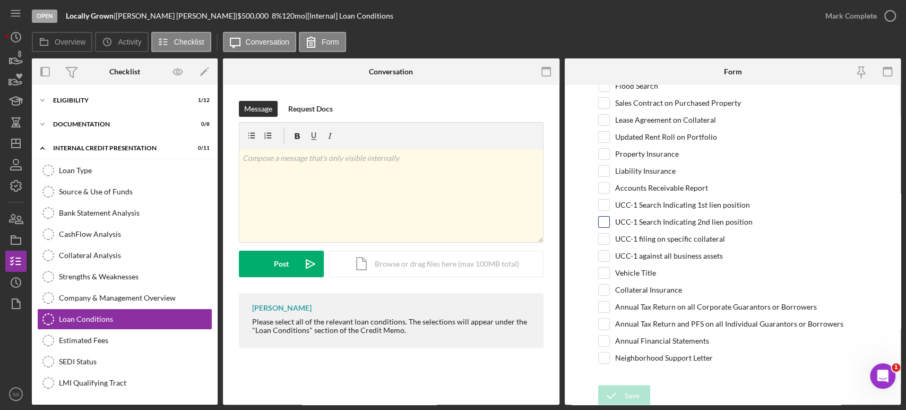
click at [602, 221] on input "UCC-1 Search Indicating 2nd lien position" at bounding box center [604, 222] width 11 height 11
checkbox input "true"
click at [603, 234] on input "UCC-1 filing on specific collateral" at bounding box center [604, 239] width 11 height 11
click at [603, 237] on input "UCC-1 filing on specific collateral" at bounding box center [604, 239] width 11 height 11
checkbox input "false"
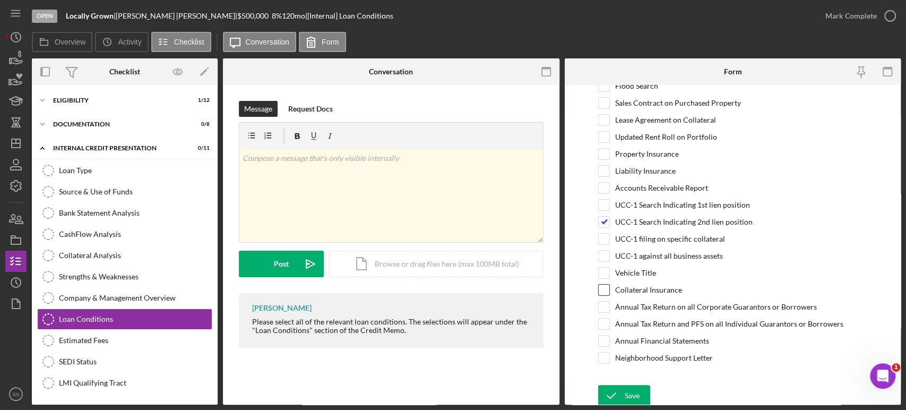
click at [604, 288] on input "Collateral Insurance" at bounding box center [604, 290] width 11 height 11
checkbox input "true"
click at [598, 339] on div at bounding box center [604, 341] width 12 height 12
click at [603, 337] on input "Annual Financial Statements" at bounding box center [604, 341] width 11 height 11
checkbox input "true"
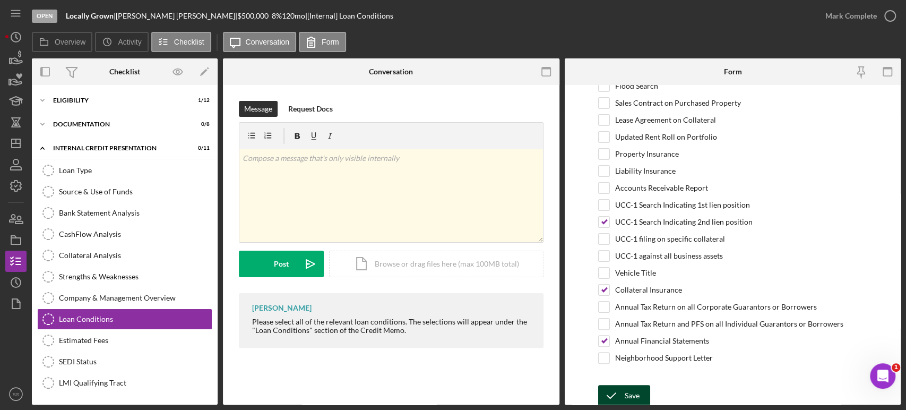
click at [626, 389] on div "Save" at bounding box center [632, 395] width 15 height 21
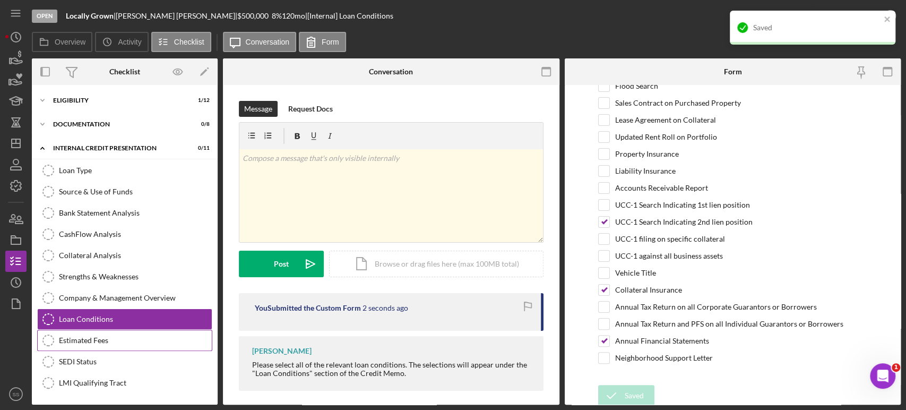
click at [95, 342] on div "Estimated Fees" at bounding box center [135, 340] width 153 height 8
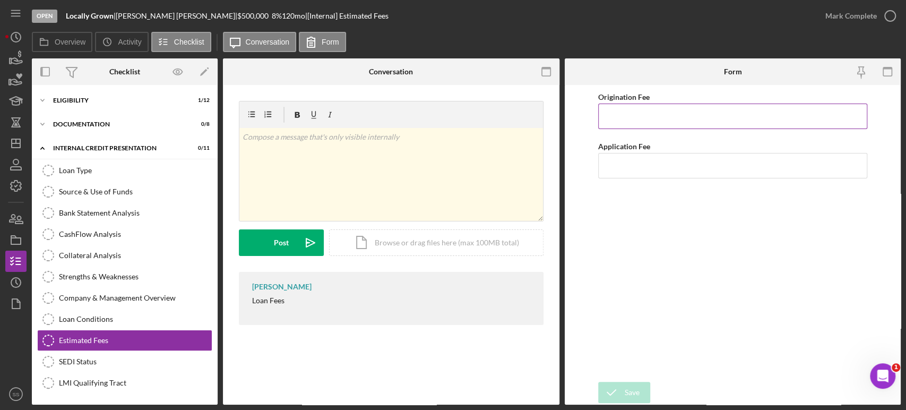
click at [649, 122] on input "Origination Fee" at bounding box center [732, 116] width 269 height 25
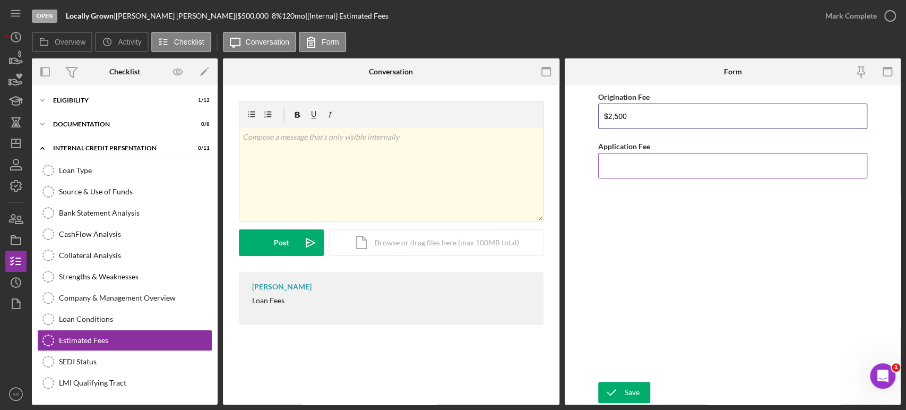
type input "$2,500"
click at [651, 160] on input "Application Fee" at bounding box center [732, 165] width 269 height 25
type input "$200"
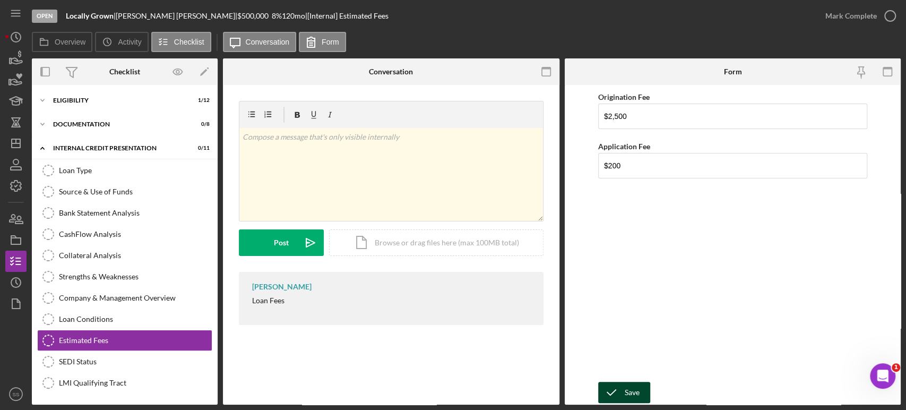
click at [623, 392] on icon "submit" at bounding box center [611, 392] width 27 height 27
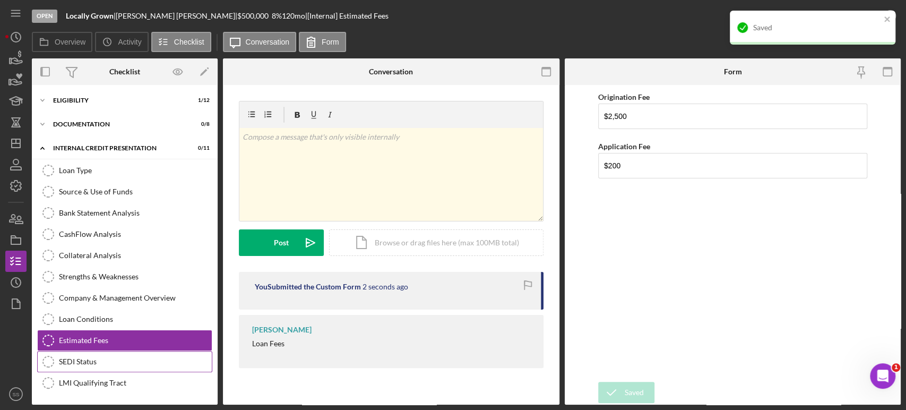
click at [84, 360] on div "SEDI Status" at bounding box center [135, 361] width 153 height 8
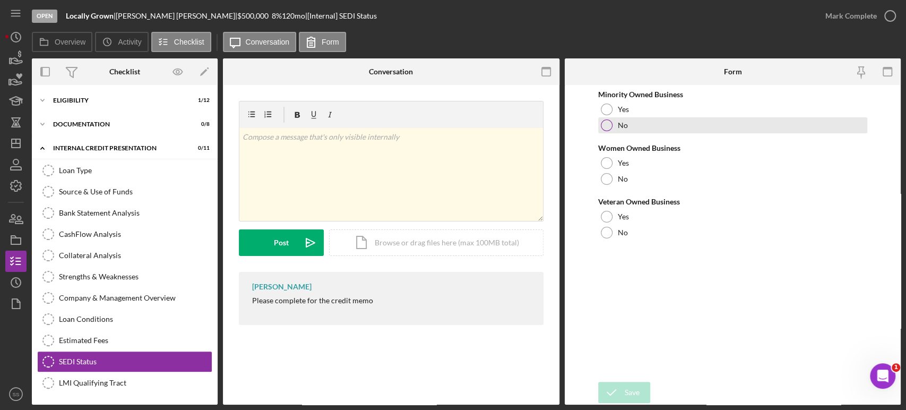
click at [610, 125] on div at bounding box center [607, 125] width 12 height 12
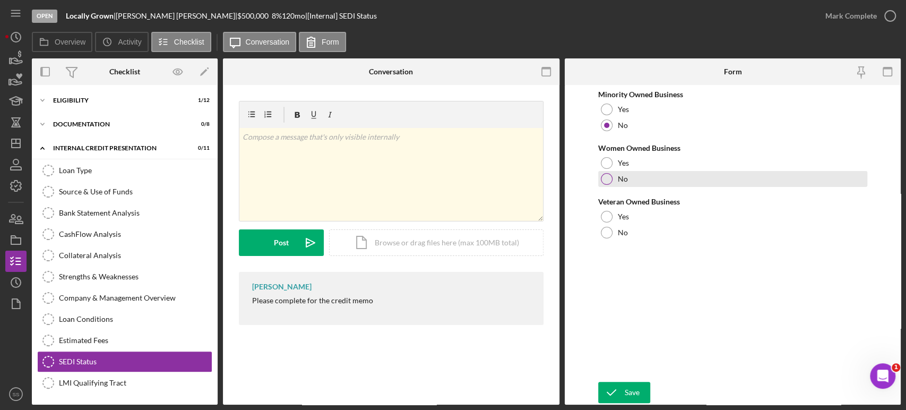
click at [607, 178] on div at bounding box center [607, 179] width 12 height 12
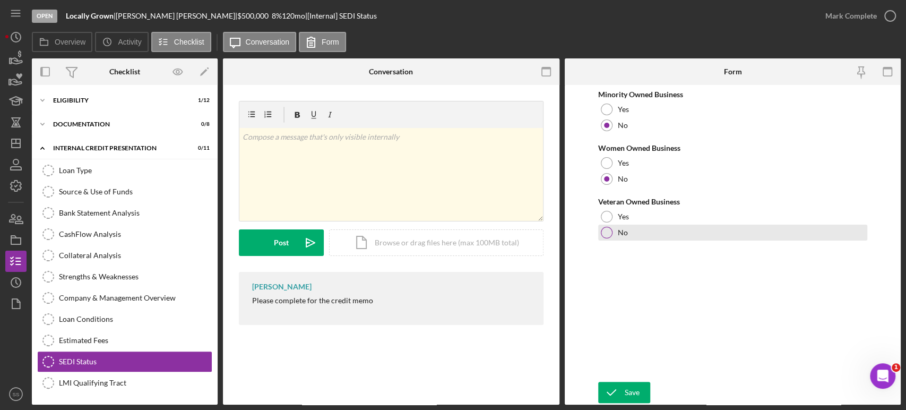
click at [605, 234] on div at bounding box center [607, 233] width 12 height 12
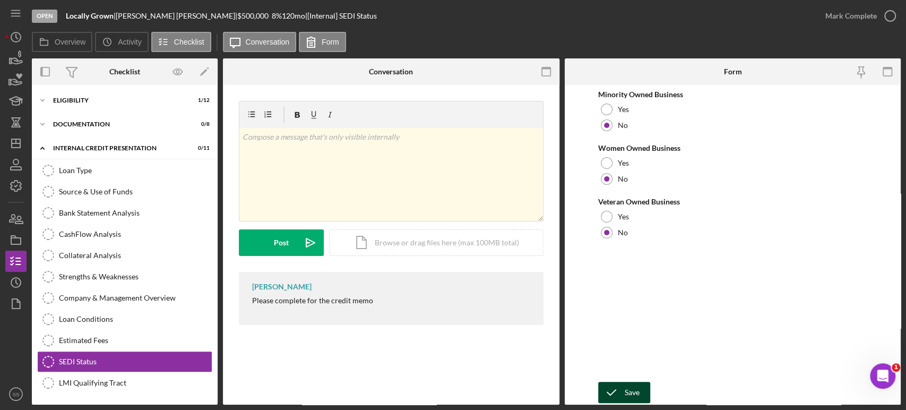
click at [619, 391] on icon "submit" at bounding box center [611, 392] width 27 height 27
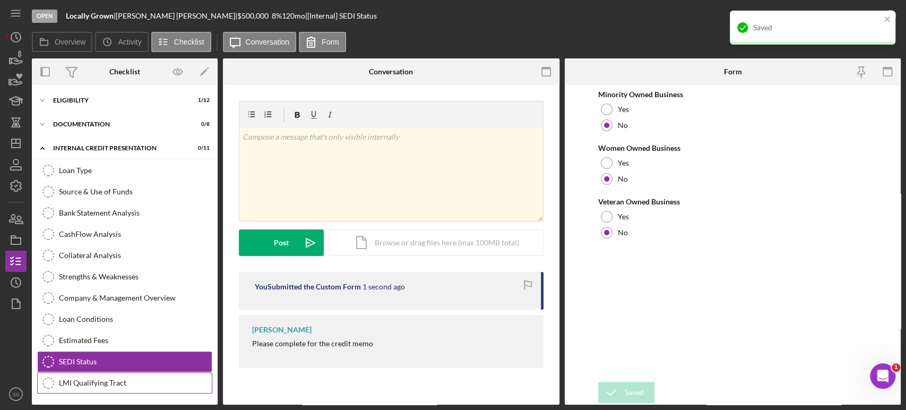
click at [117, 382] on div "LMI Qualifying Tract" at bounding box center [135, 383] width 153 height 8
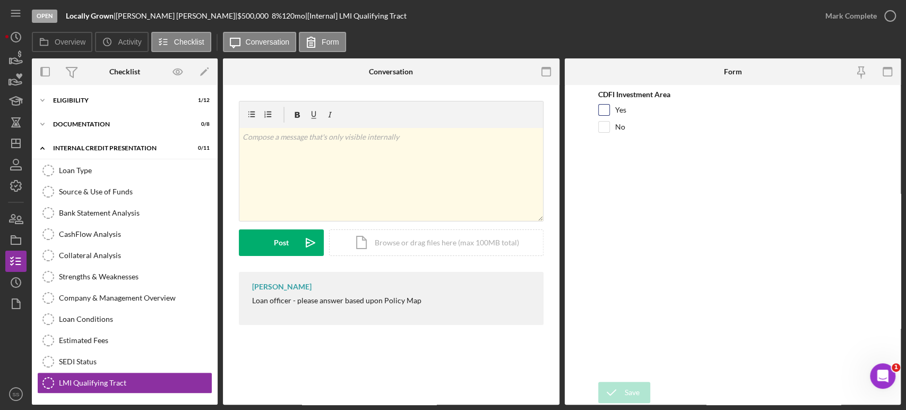
click at [607, 107] on input "Yes" at bounding box center [604, 110] width 11 height 11
checkbox input "true"
click at [632, 397] on div "Save" at bounding box center [632, 392] width 15 height 21
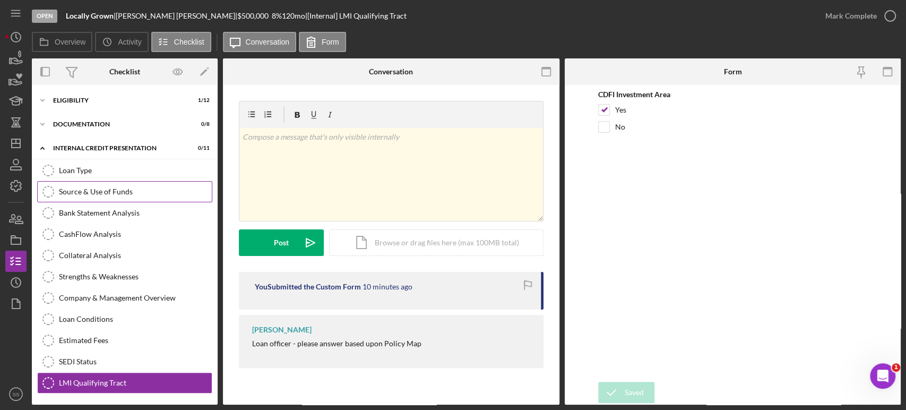
click at [105, 189] on div "Source & Use of Funds" at bounding box center [135, 191] width 153 height 8
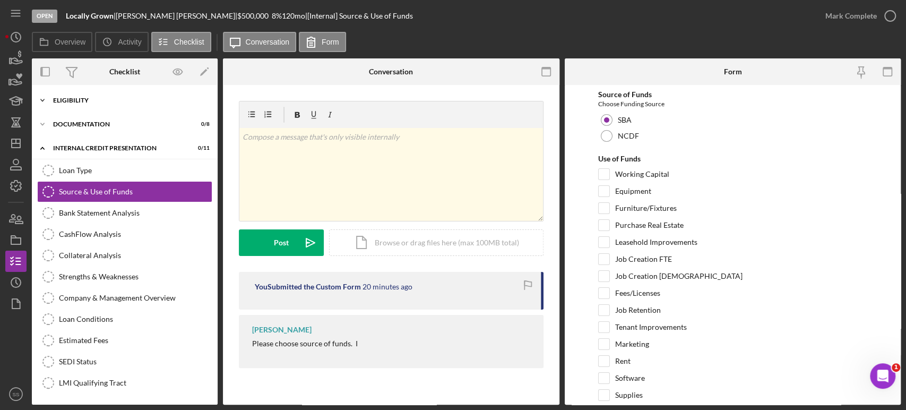
click at [93, 105] on div "Icon/Expander ELIGIBILITY 1 / 12" at bounding box center [125, 100] width 186 height 21
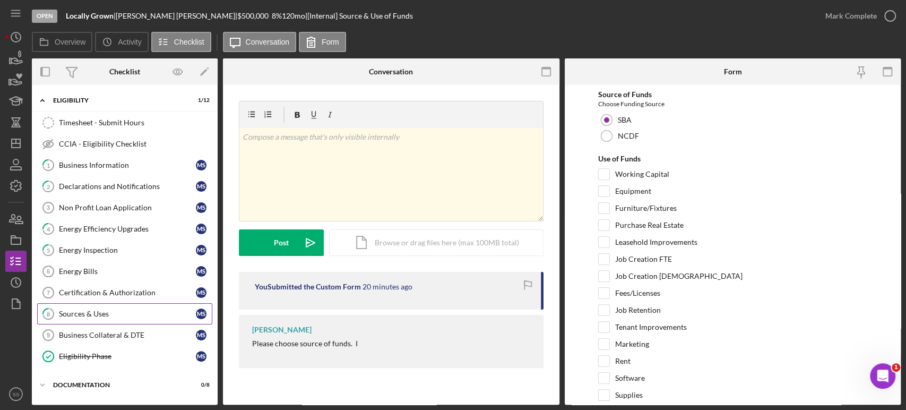
click at [78, 315] on div "Sources & Uses" at bounding box center [127, 314] width 137 height 8
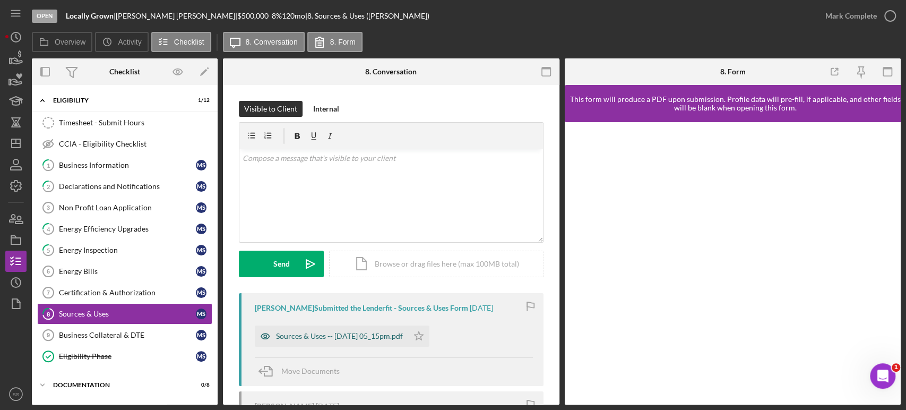
click at [316, 335] on div "Sources & Uses -- [DATE] 05_15pm.pdf" at bounding box center [339, 336] width 127 height 8
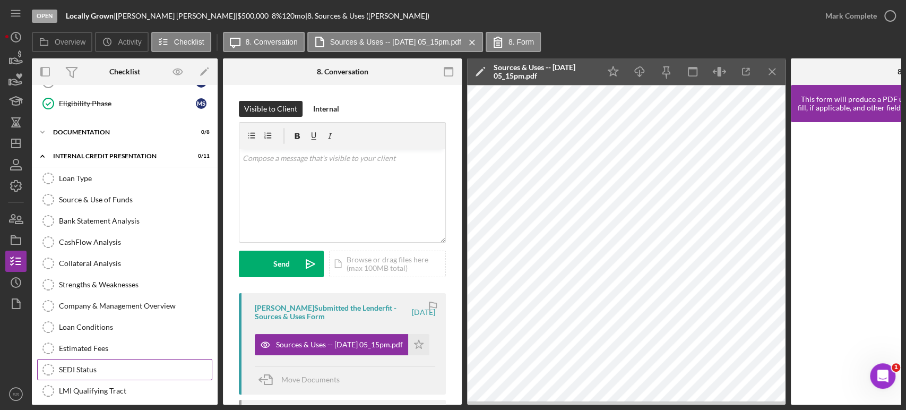
scroll to position [260, 0]
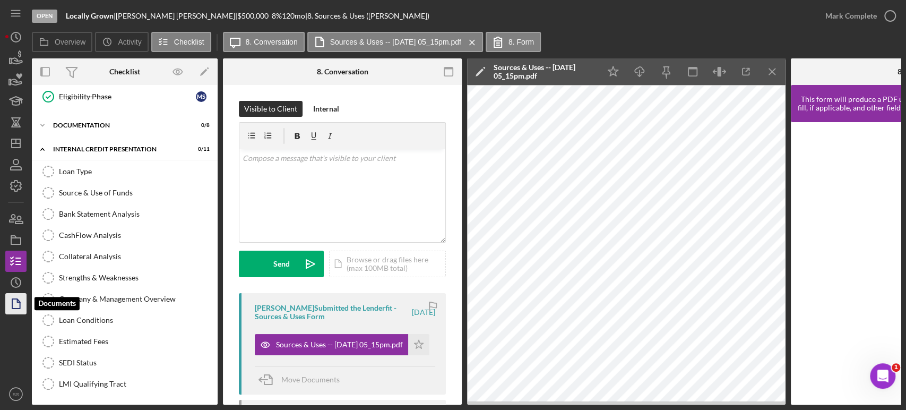
click at [19, 306] on icon "button" at bounding box center [16, 303] width 27 height 27
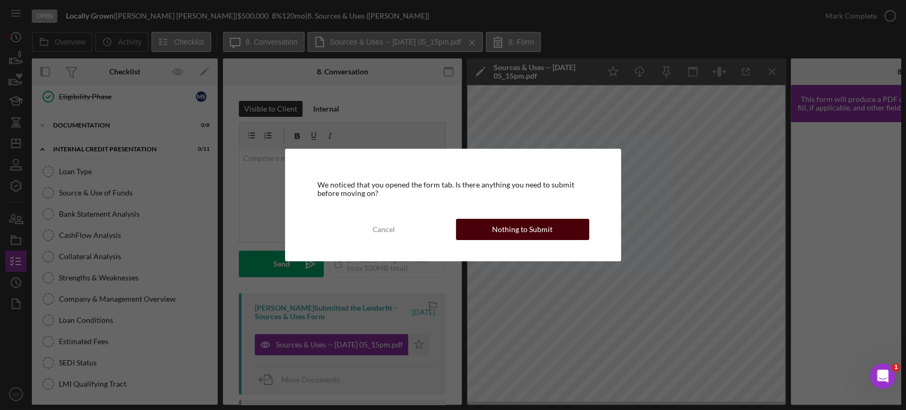
click at [489, 236] on button "Nothing to Submit" at bounding box center [522, 229] width 133 height 21
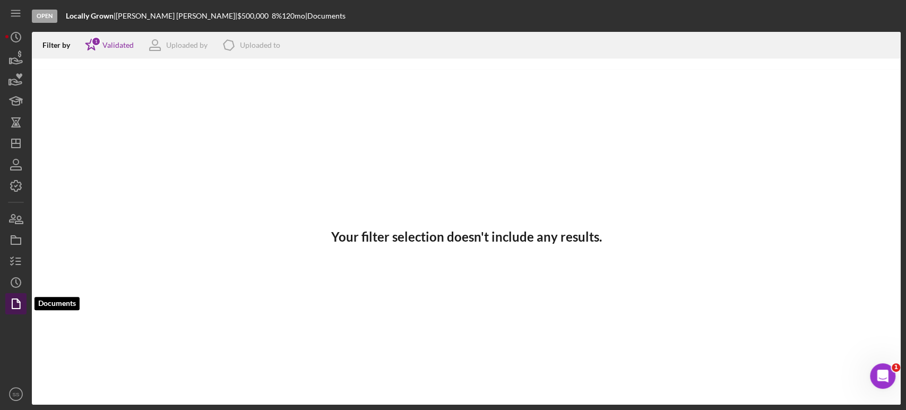
click at [19, 302] on icon "button" at bounding box center [16, 303] width 27 height 27
click at [13, 279] on icon "Icon/History" at bounding box center [16, 282] width 27 height 27
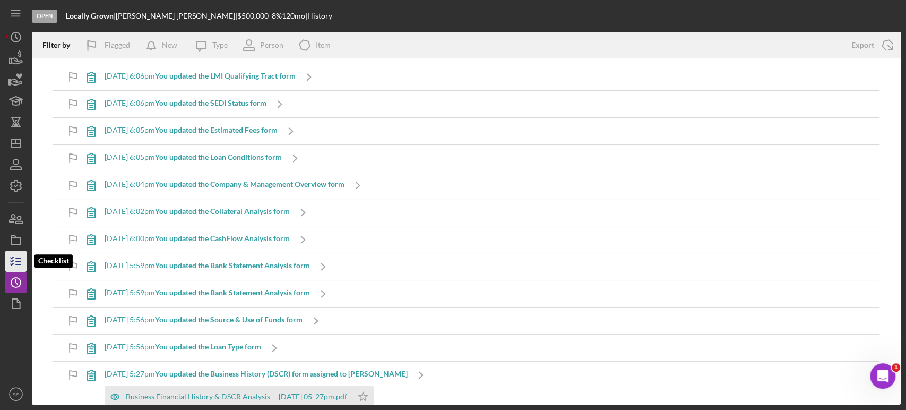
click at [16, 264] on line "button" at bounding box center [18, 264] width 5 height 0
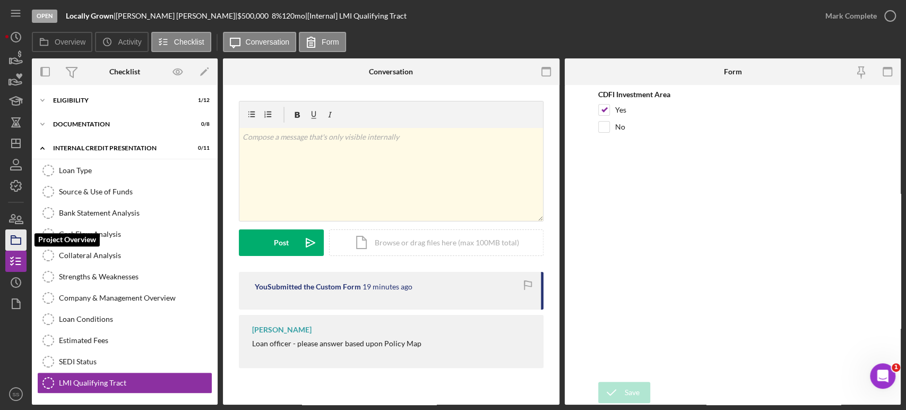
click at [16, 245] on icon "button" at bounding box center [16, 240] width 27 height 27
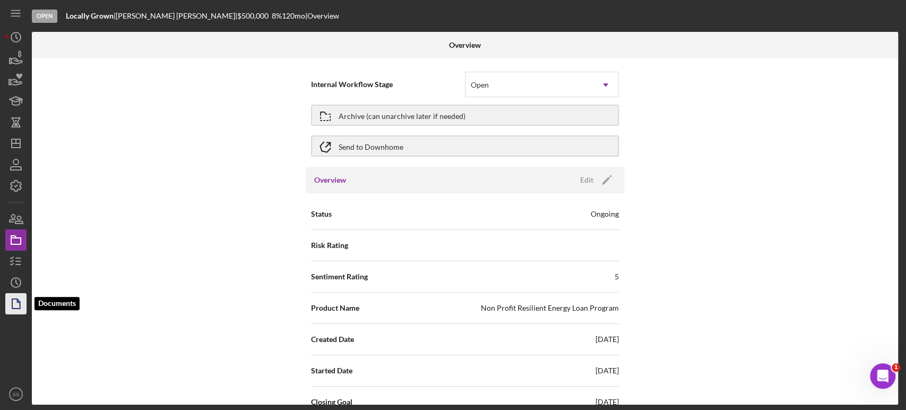
click at [18, 302] on icon "button" at bounding box center [19, 300] width 3 height 3
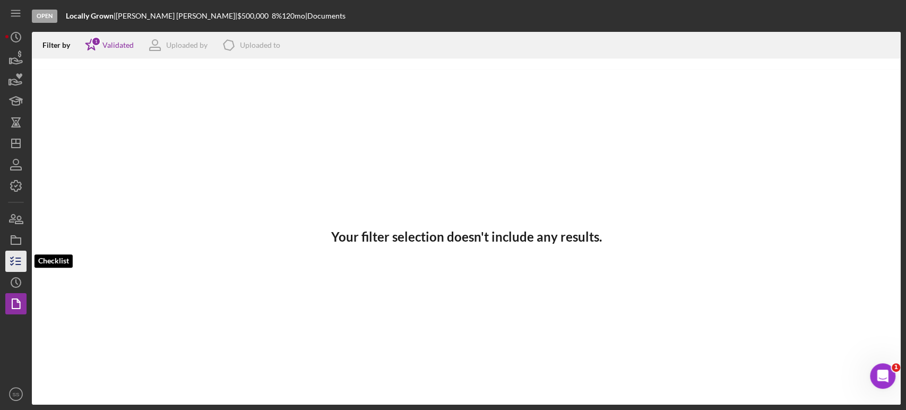
click at [13, 267] on icon "button" at bounding box center [16, 261] width 27 height 27
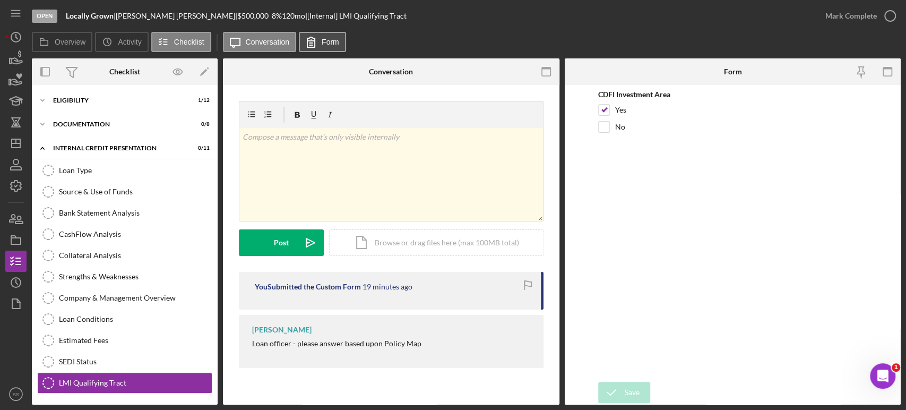
click at [331, 44] on label "Form" at bounding box center [331, 42] width 18 height 8
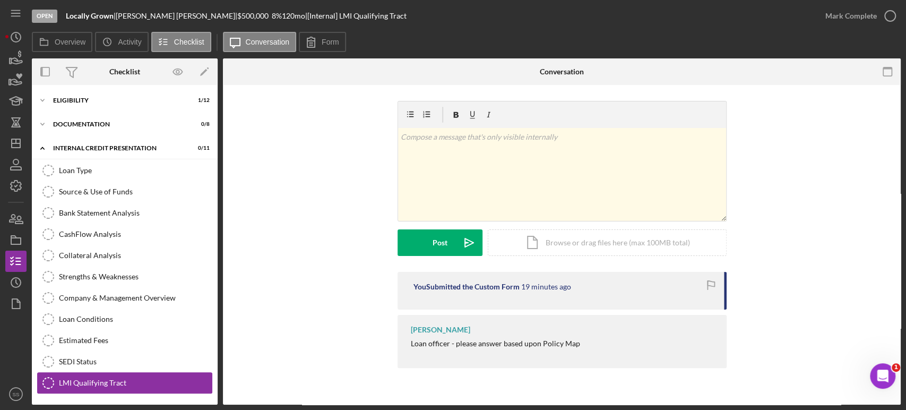
click at [110, 376] on link "LMI Qualifying Tract LMI Qualifying Tract" at bounding box center [124, 382] width 175 height 21
click at [268, 45] on label "Conversation" at bounding box center [268, 42] width 44 height 8
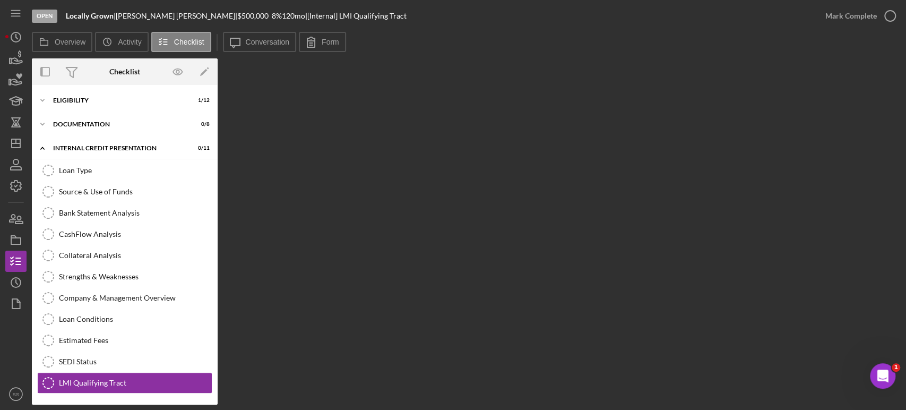
click at [260, 32] on div "Icon/Message Conversation Form" at bounding box center [286, 42] width 126 height 21
click at [259, 41] on label "Conversation" at bounding box center [268, 42] width 44 height 8
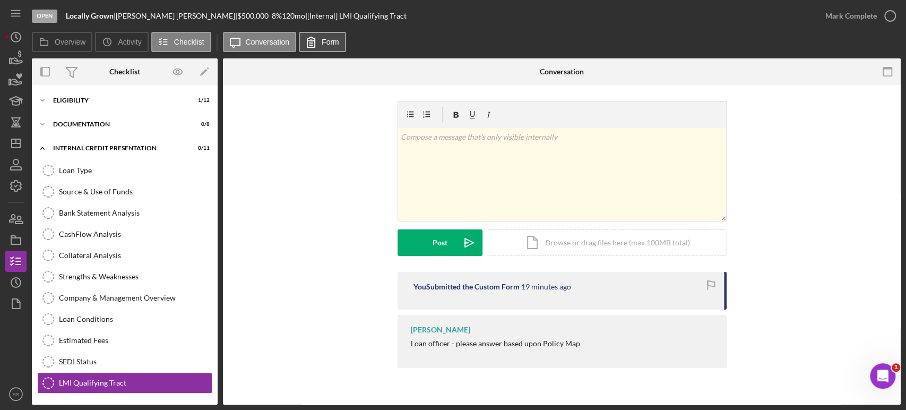
click at [331, 40] on label "Form" at bounding box center [331, 42] width 18 height 8
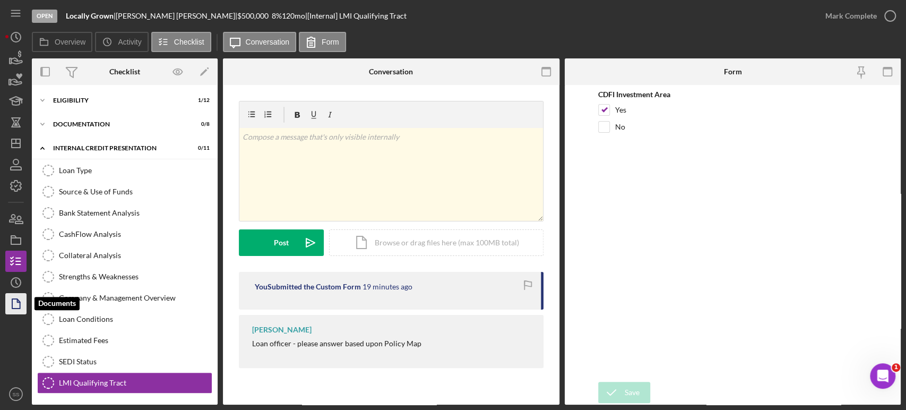
click at [15, 301] on icon "button" at bounding box center [16, 303] width 27 height 27
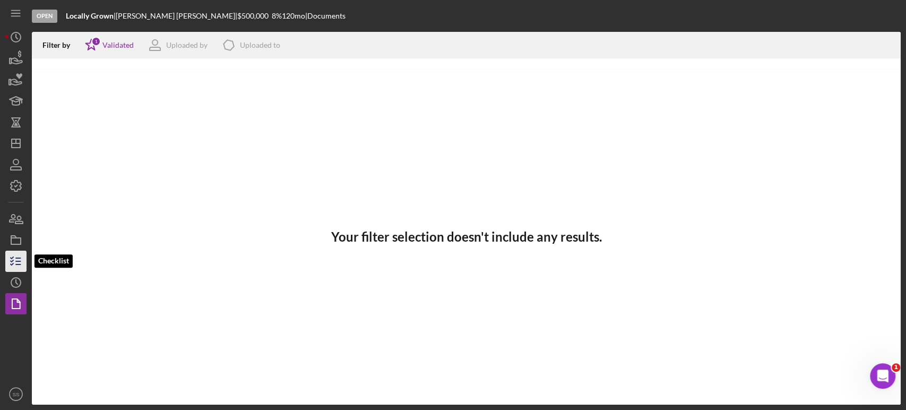
click at [15, 262] on icon "button" at bounding box center [16, 261] width 27 height 27
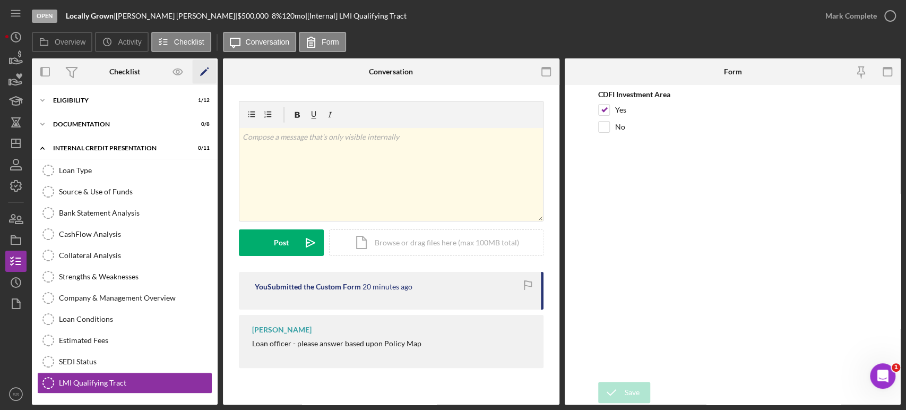
click at [203, 71] on polygon "button" at bounding box center [203, 72] width 7 height 7
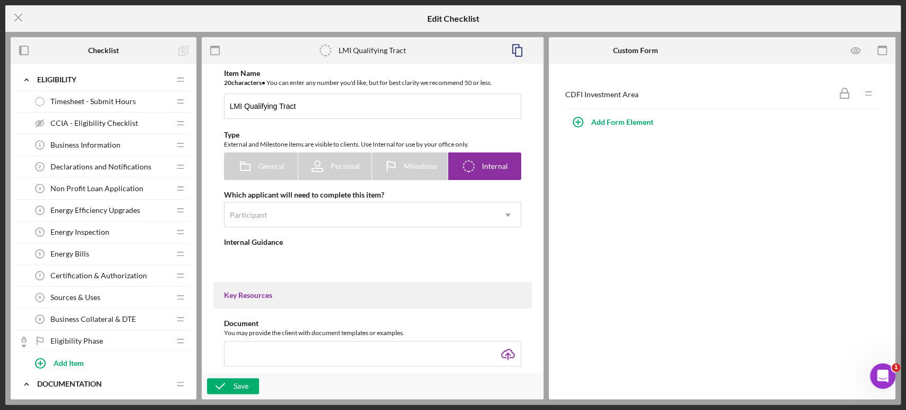
type textarea "<div>Loan officer - please answer based upon Policy Map</div>"
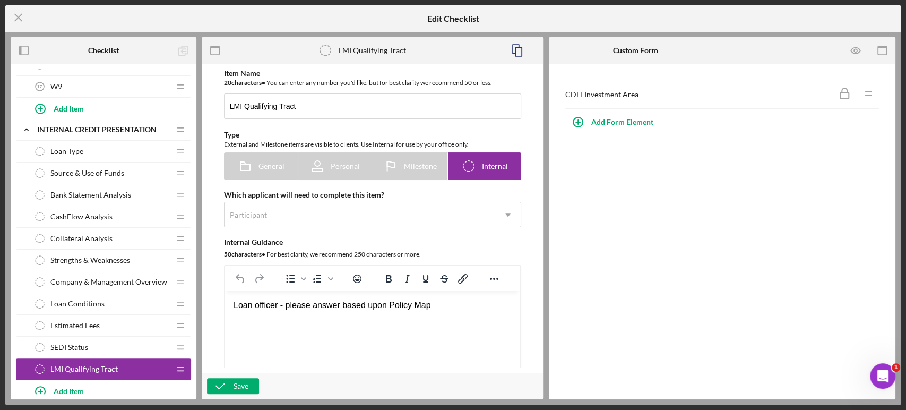
scroll to position [524, 0]
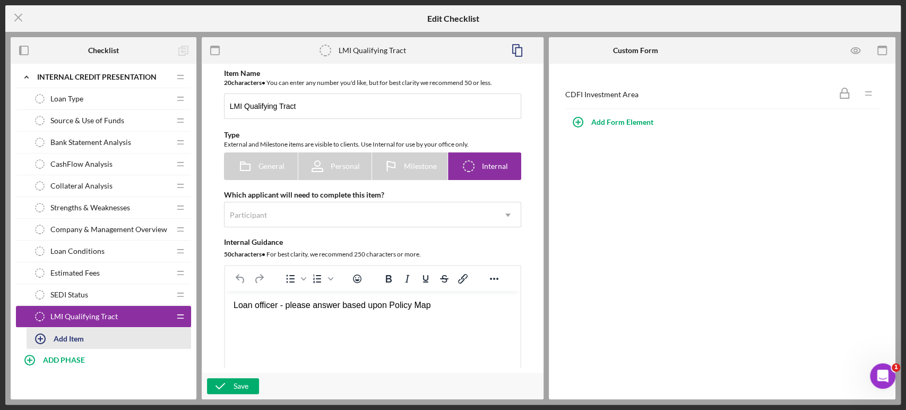
click at [79, 335] on div "Add Item" at bounding box center [69, 338] width 30 height 20
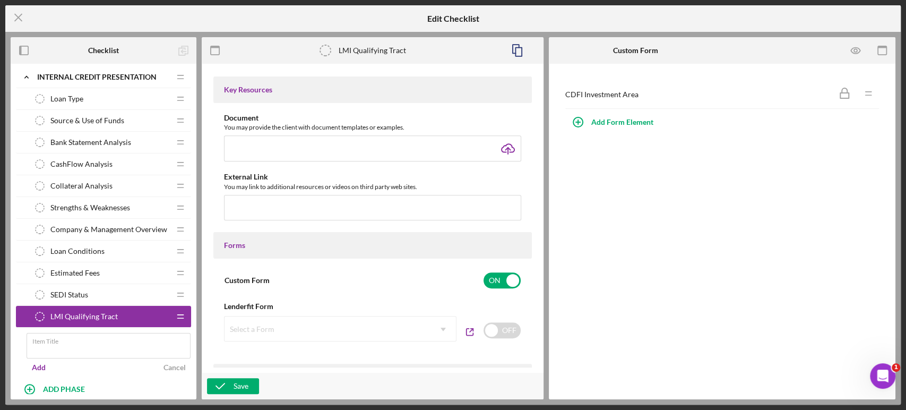
scroll to position [413, 0]
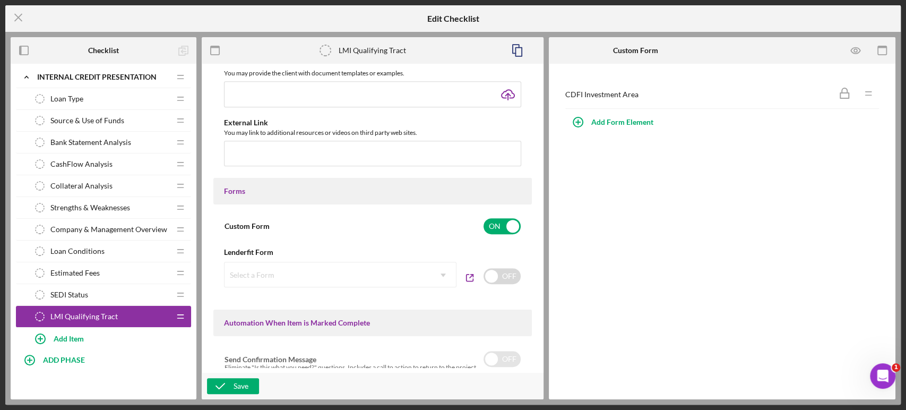
click at [443, 274] on div "Select a Form Icon/Dropdown Arrow" at bounding box center [340, 274] width 233 height 25
click at [506, 277] on input "checkbox" at bounding box center [502, 276] width 37 height 16
checkbox input "true"
checkbox input "false"
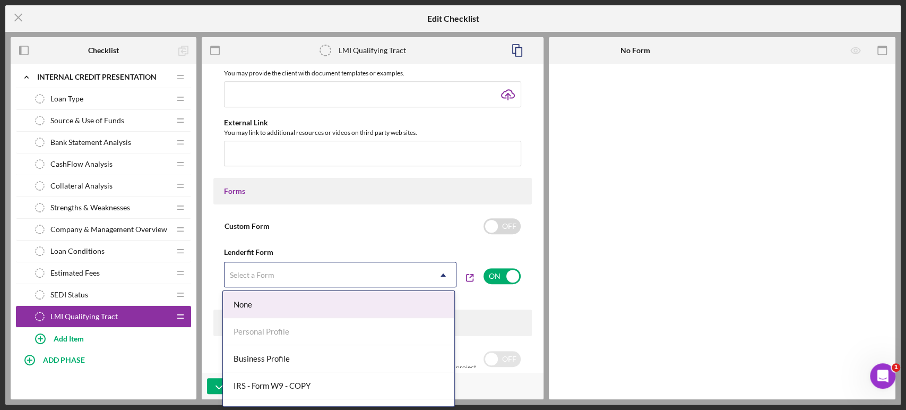
click at [440, 273] on icon "Icon/Dropdown Arrow" at bounding box center [443, 274] width 25 height 25
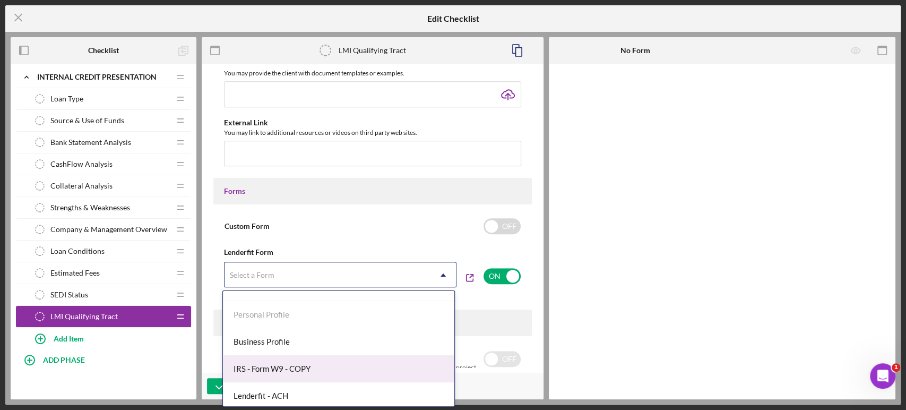
scroll to position [0, 0]
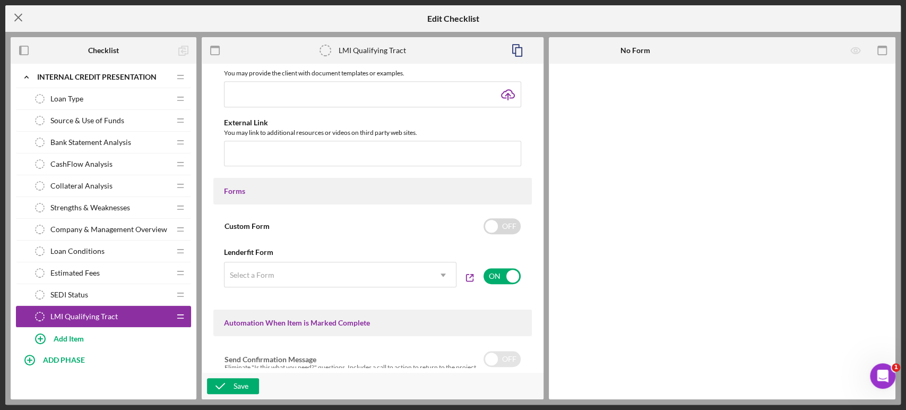
click at [17, 14] on icon "Icon/Menu Close" at bounding box center [18, 17] width 27 height 27
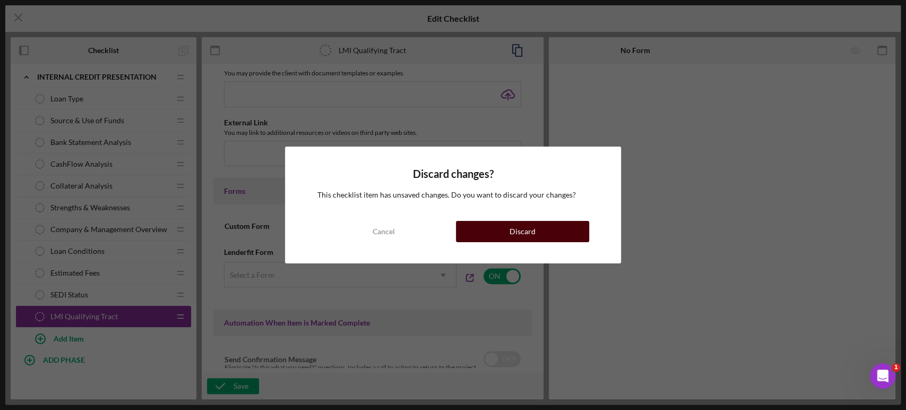
click at [542, 229] on button "Discard" at bounding box center [522, 231] width 133 height 21
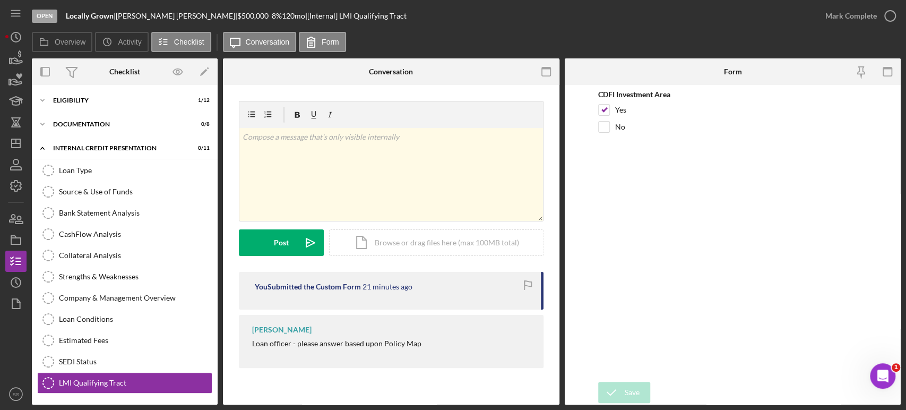
click at [149, 40] on div "Overview Icon/History Activity Checklist Icon/Message Conversation Form" at bounding box center [466, 42] width 869 height 21
click at [143, 40] on button "Icon/History Activity" at bounding box center [121, 42] width 53 height 20
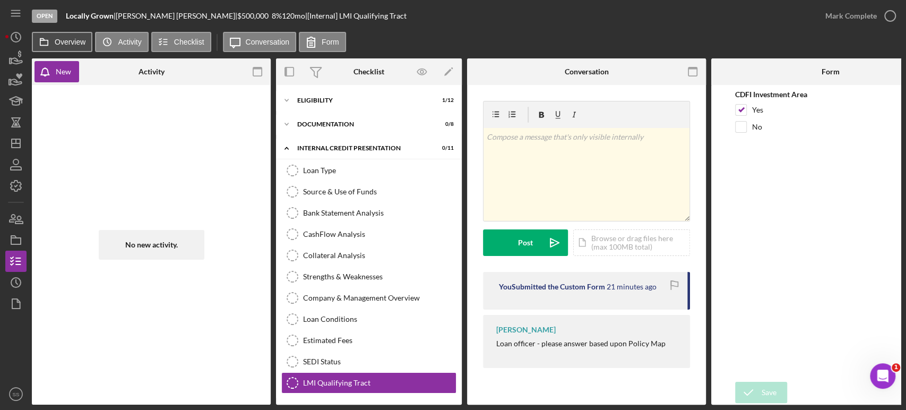
click at [76, 40] on label "Overview" at bounding box center [70, 42] width 31 height 8
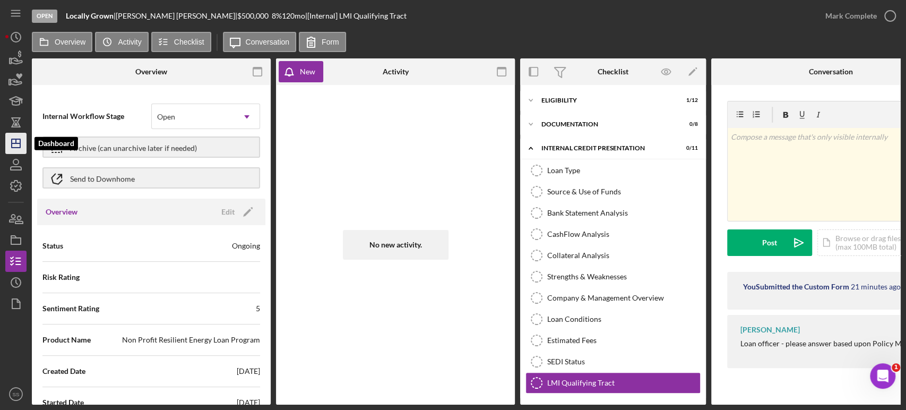
click at [11, 144] on icon "Icon/Dashboard" at bounding box center [16, 143] width 27 height 27
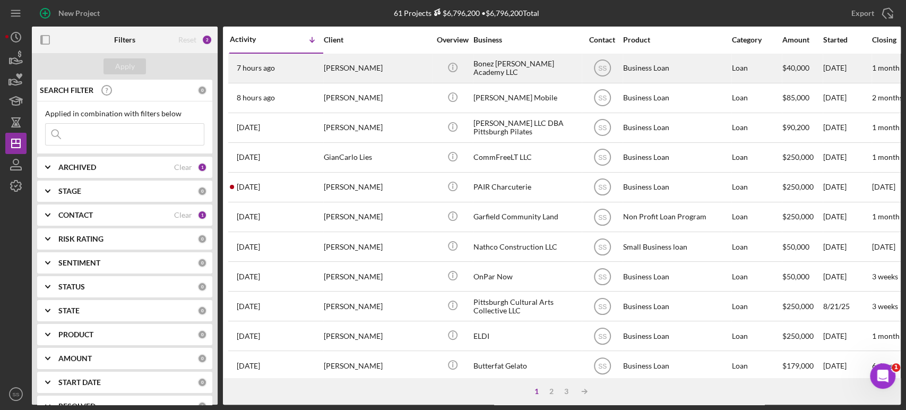
click at [286, 71] on div "7 hours ago [PERSON_NAME]" at bounding box center [276, 68] width 93 height 28
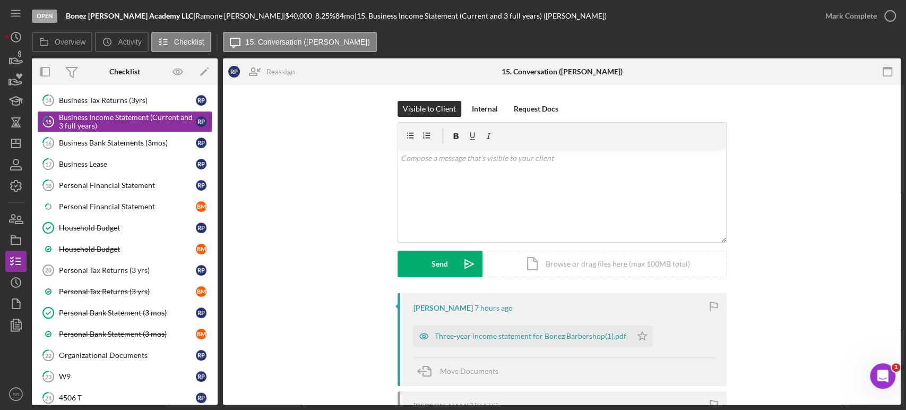
scroll to position [232, 0]
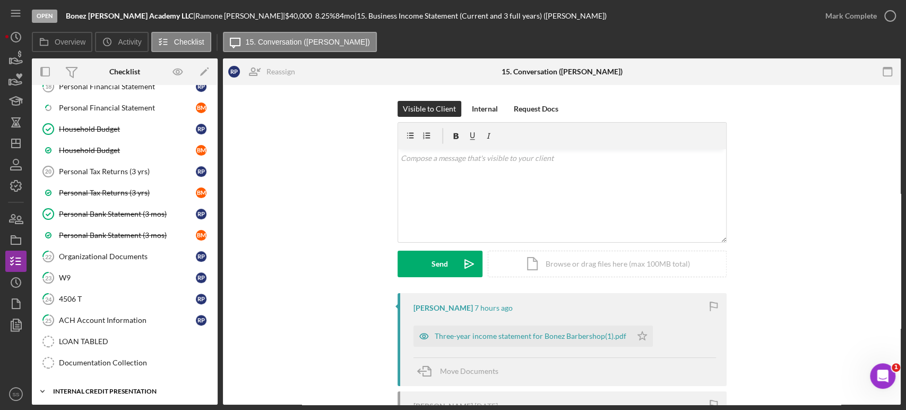
click at [100, 383] on div "Icon/Expander Internal Credit Presentation 0 / 17" at bounding box center [125, 391] width 186 height 21
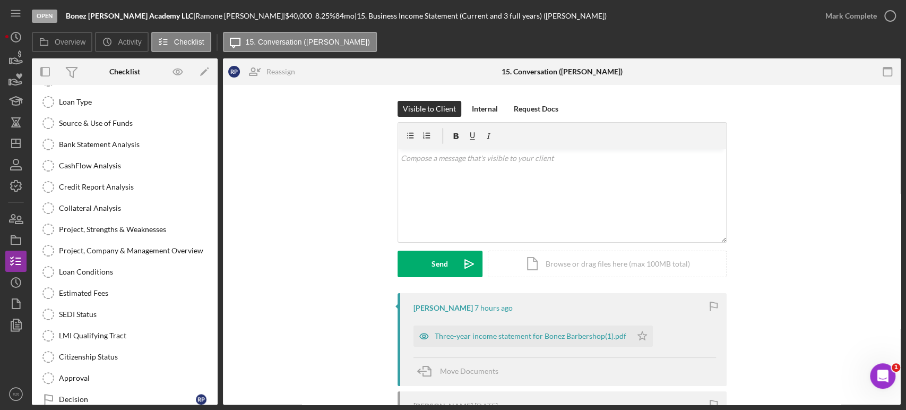
scroll to position [597, 0]
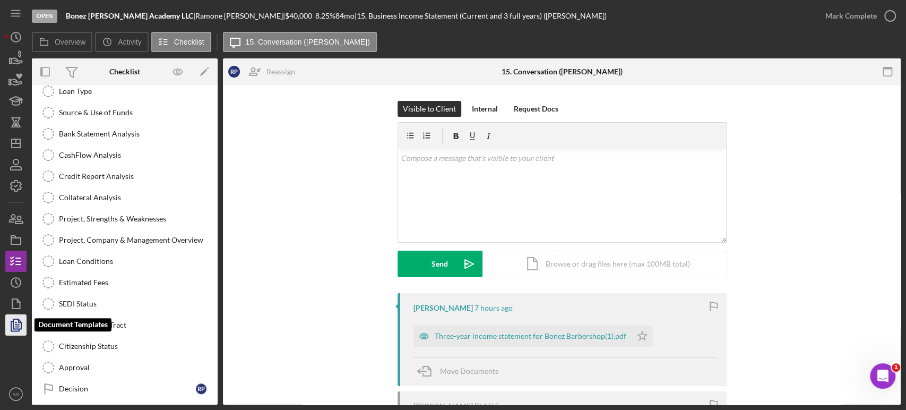
click at [14, 328] on icon "button" at bounding box center [16, 325] width 27 height 27
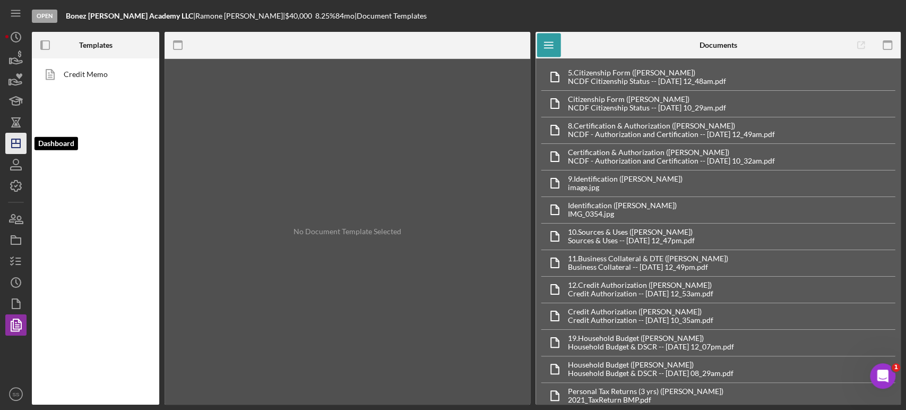
click at [19, 138] on icon "Icon/Dashboard" at bounding box center [16, 143] width 27 height 27
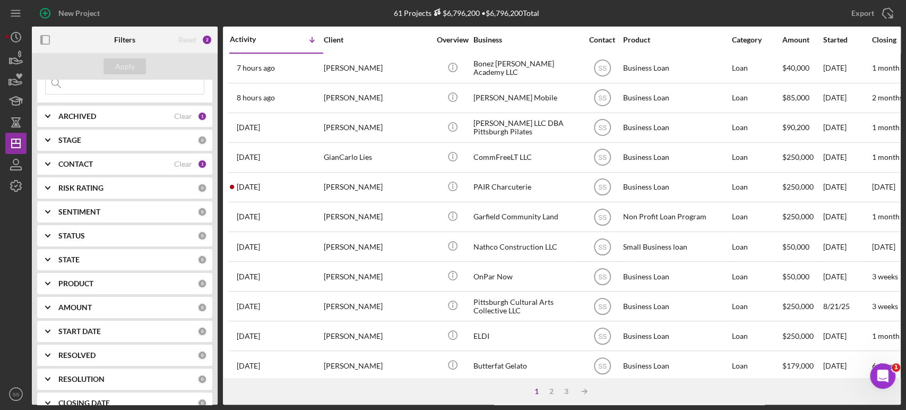
scroll to position [115, 0]
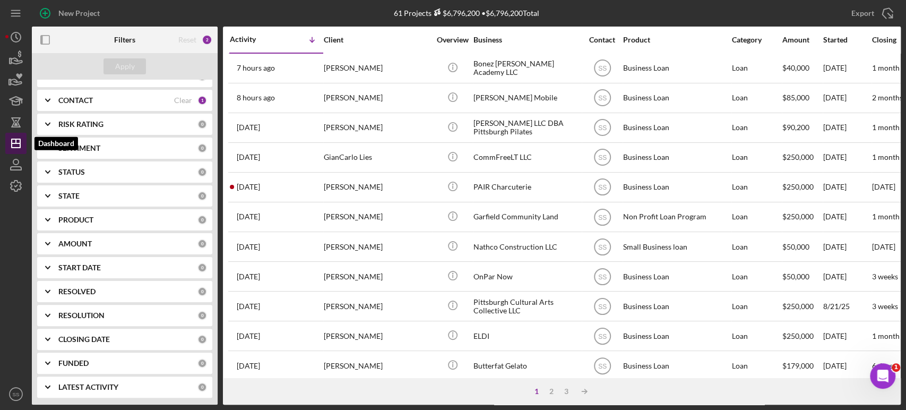
click at [20, 145] on polygon "button" at bounding box center [16, 143] width 8 height 8
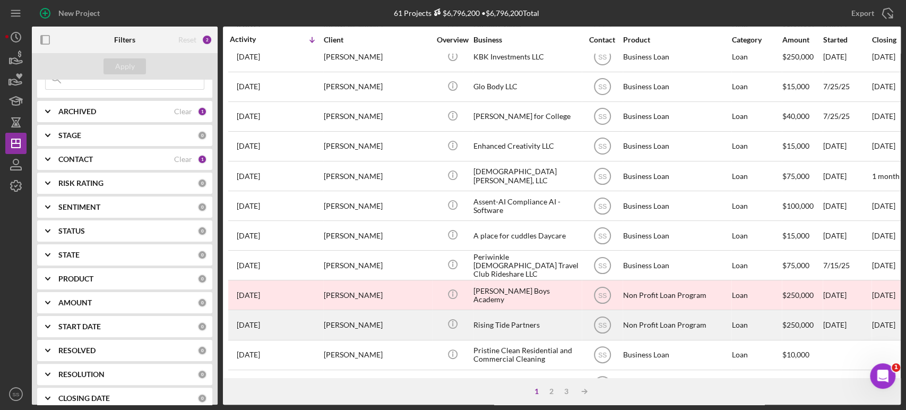
scroll to position [310, 0]
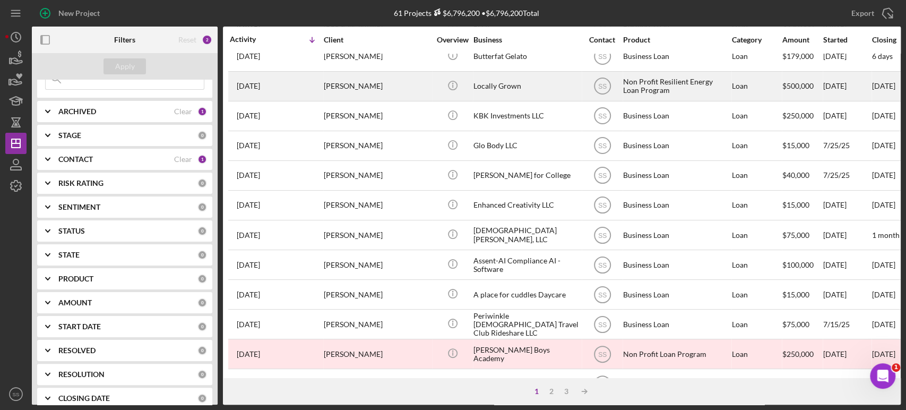
click at [390, 85] on div "[PERSON_NAME]" at bounding box center [377, 86] width 106 height 28
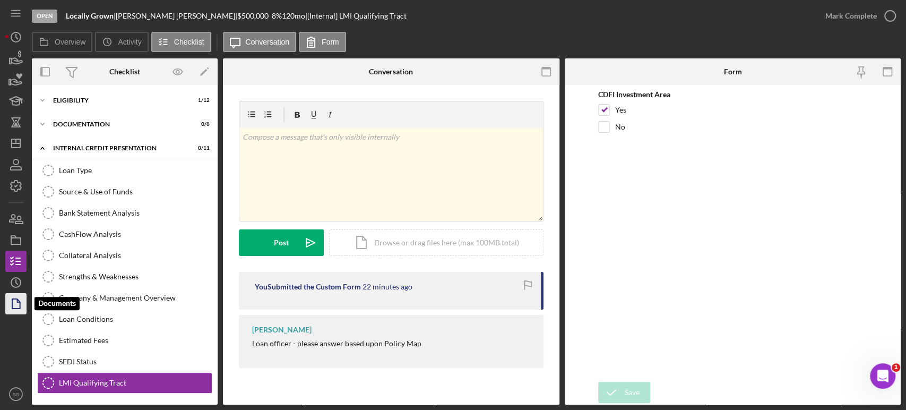
click at [24, 312] on icon "button" at bounding box center [16, 303] width 27 height 27
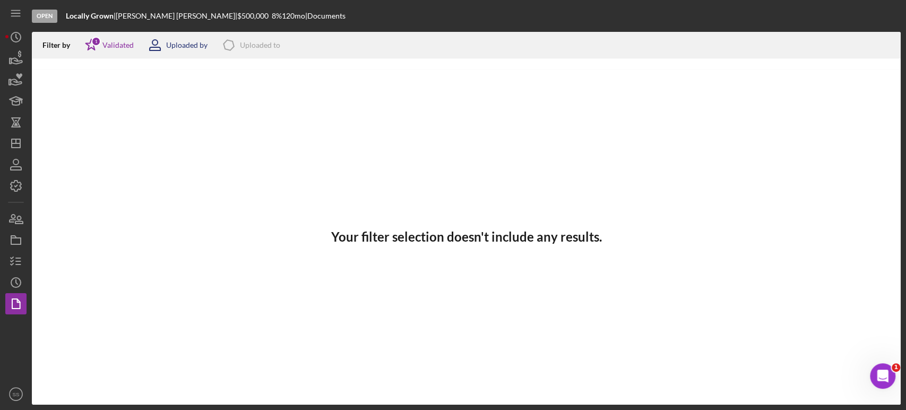
click at [174, 44] on div "Uploaded by" at bounding box center [186, 45] width 41 height 8
click at [255, 43] on div "Uploaded to" at bounding box center [260, 45] width 40 height 8
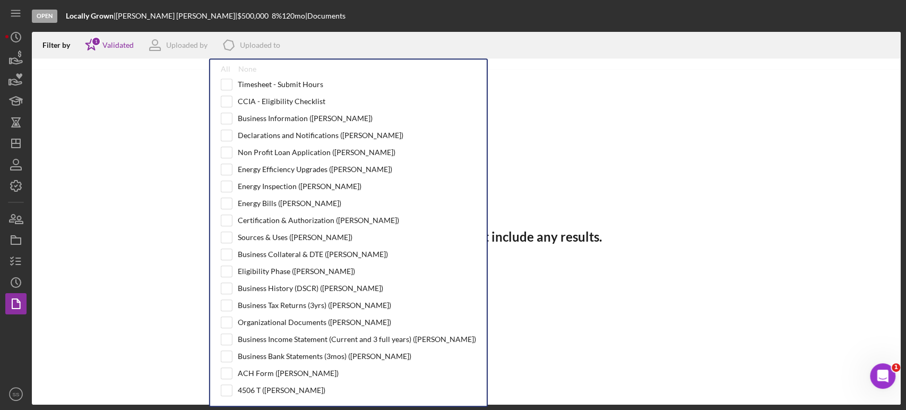
click at [126, 147] on div "Your filter selection doesn't include any results." at bounding box center [466, 237] width 869 height 336
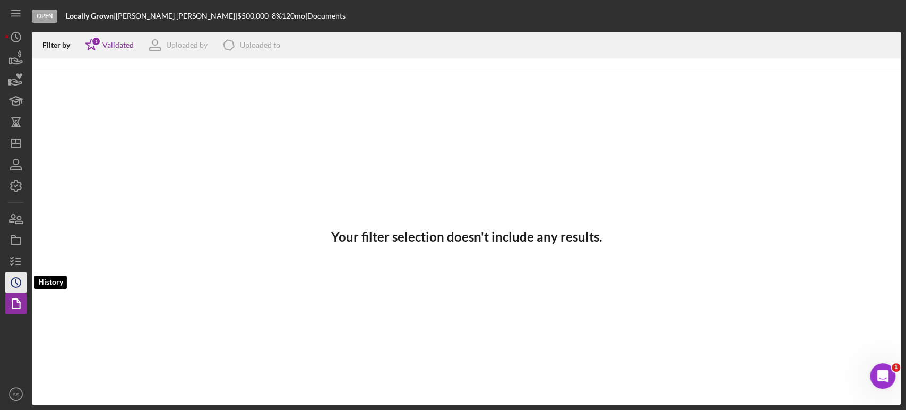
click at [10, 284] on icon "Icon/History" at bounding box center [16, 282] width 27 height 27
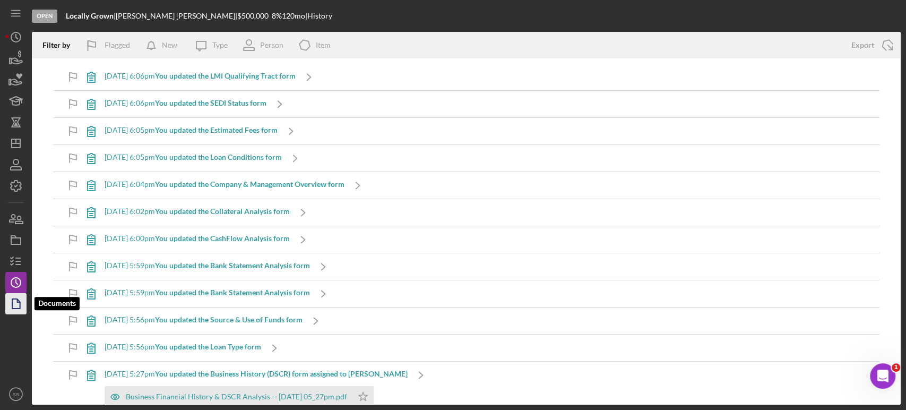
click at [16, 304] on icon "button" at bounding box center [16, 303] width 27 height 27
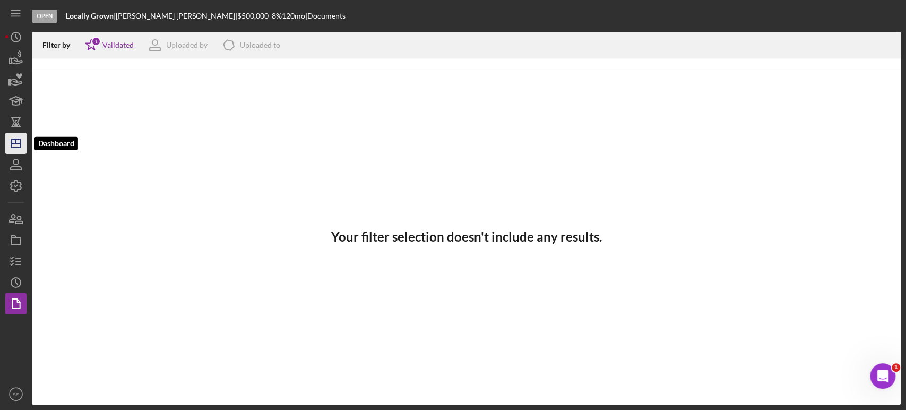
click at [18, 135] on icon "Icon/Dashboard" at bounding box center [16, 143] width 27 height 27
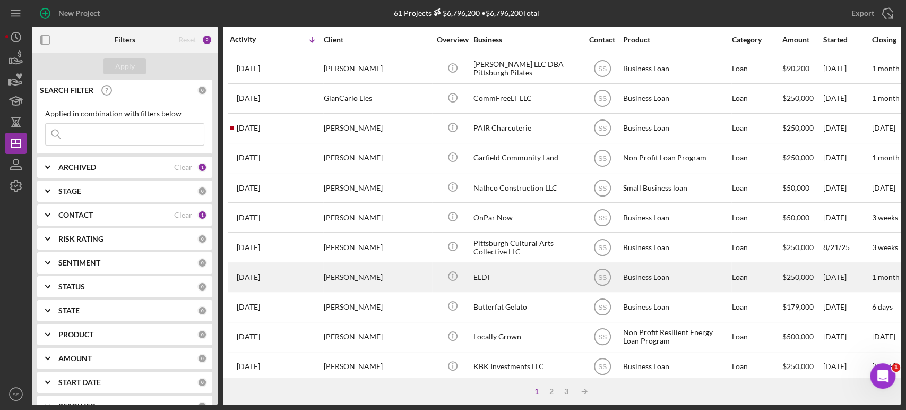
scroll to position [118, 0]
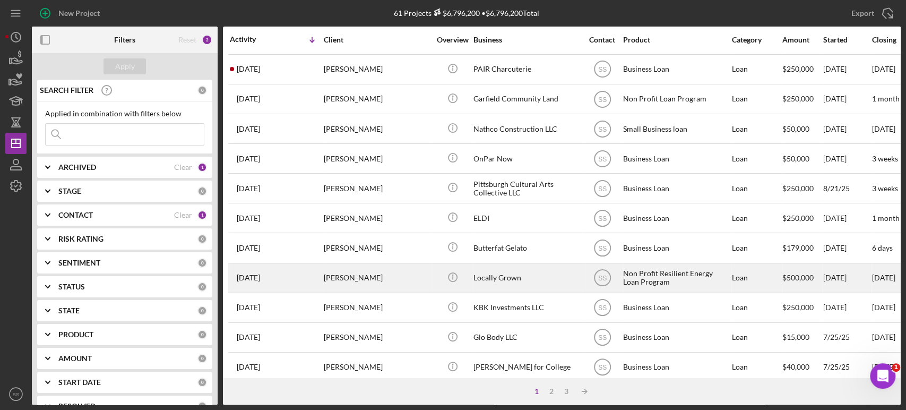
click at [364, 281] on div "[PERSON_NAME]" at bounding box center [377, 278] width 106 height 28
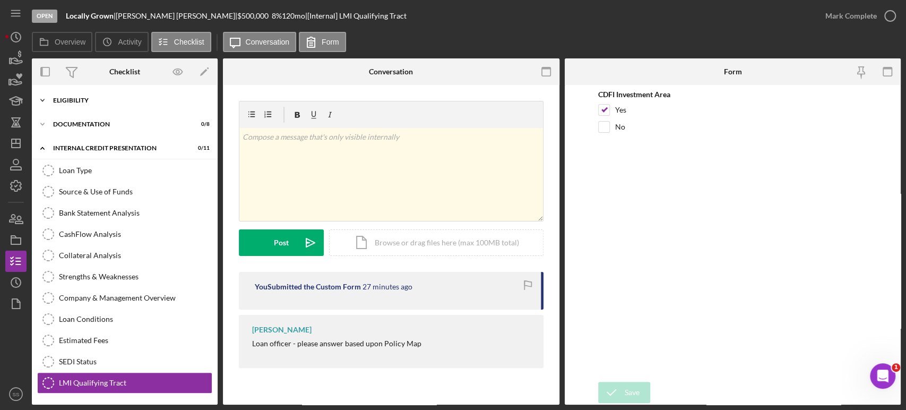
click at [78, 99] on div "ELIGIBILITY" at bounding box center [128, 100] width 151 height 6
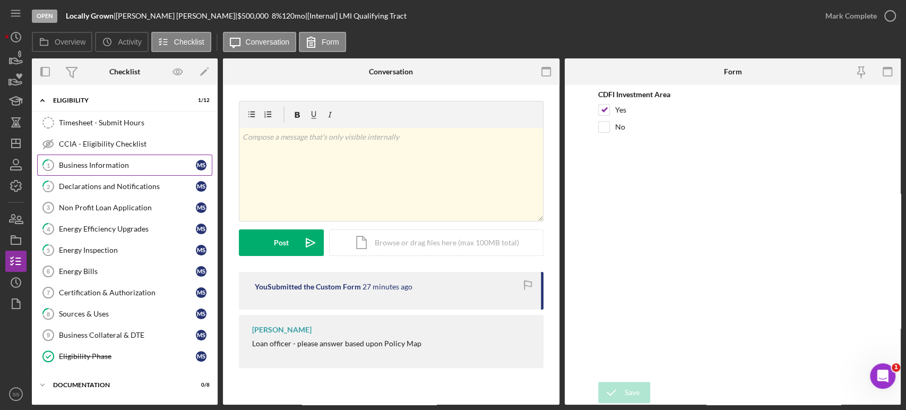
click at [90, 166] on div "Business Information" at bounding box center [127, 165] width 137 height 8
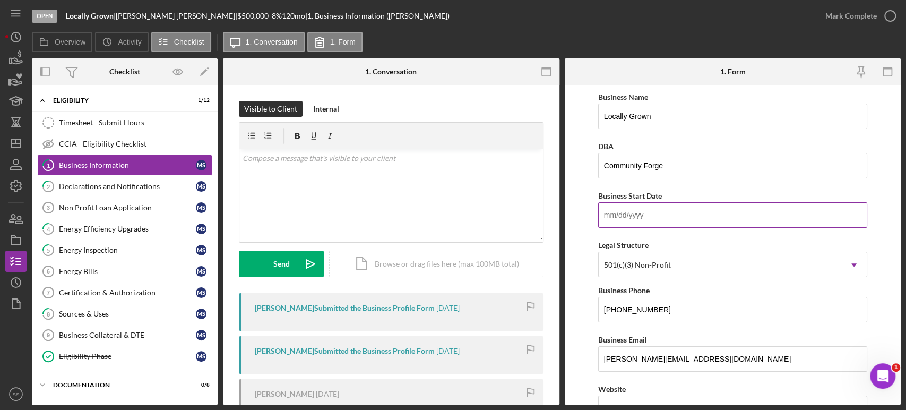
click at [675, 220] on input "Business Start Date" at bounding box center [732, 214] width 269 height 25
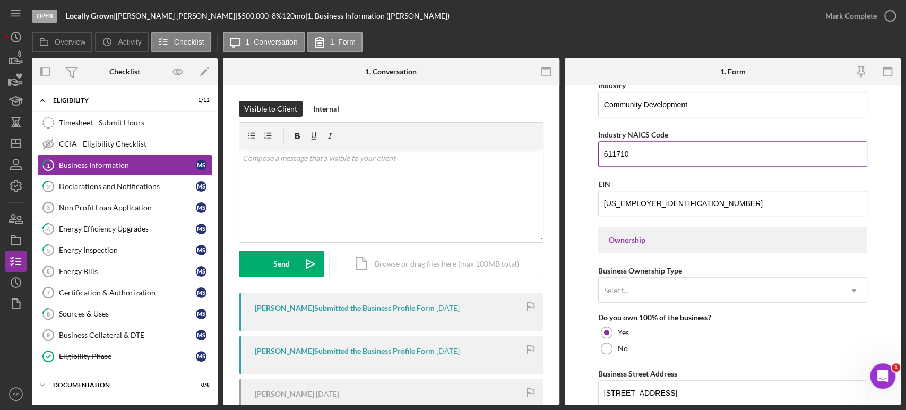
scroll to position [413, 0]
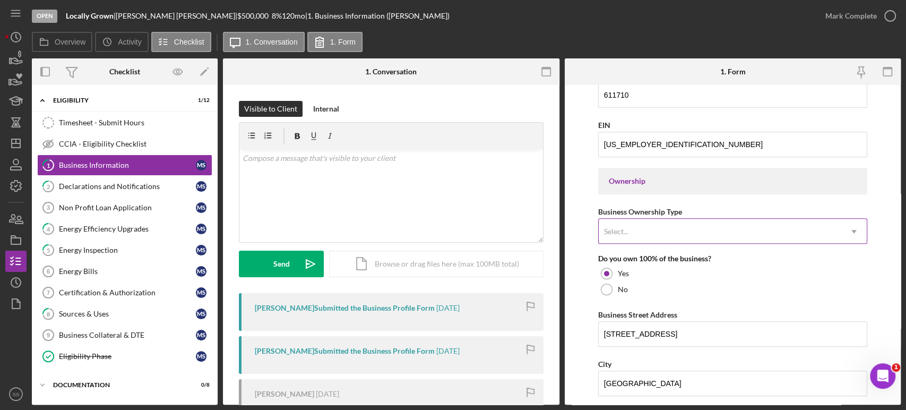
type input "[DATE]"
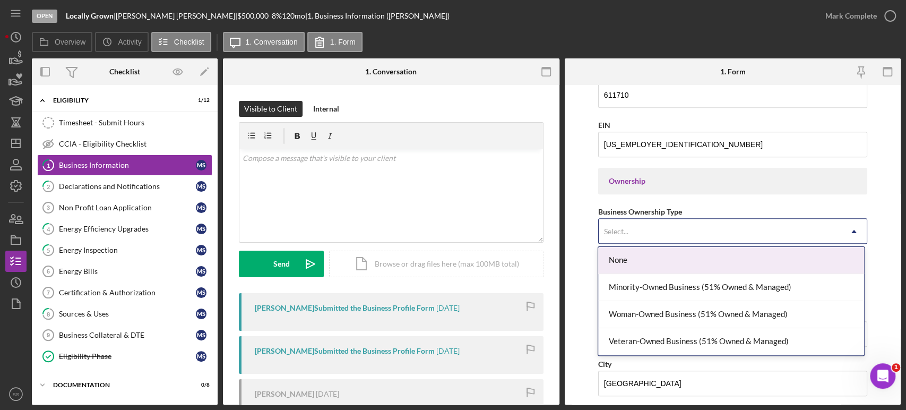
click at [785, 228] on div "Select..." at bounding box center [720, 231] width 243 height 24
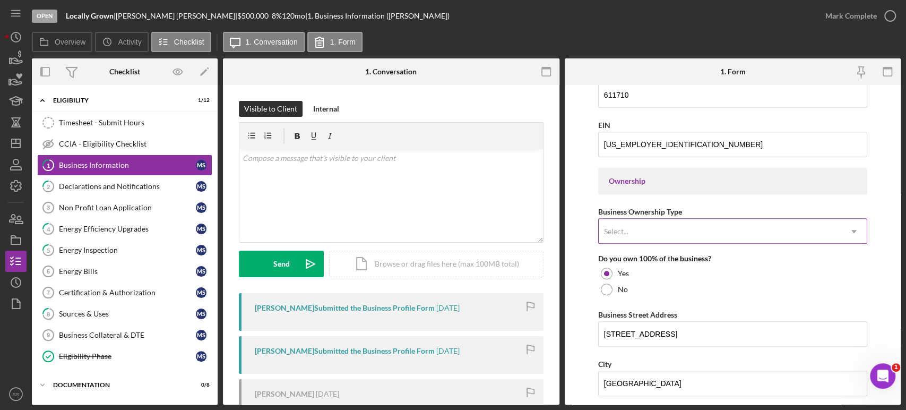
click at [785, 228] on div "Select..." at bounding box center [720, 231] width 243 height 24
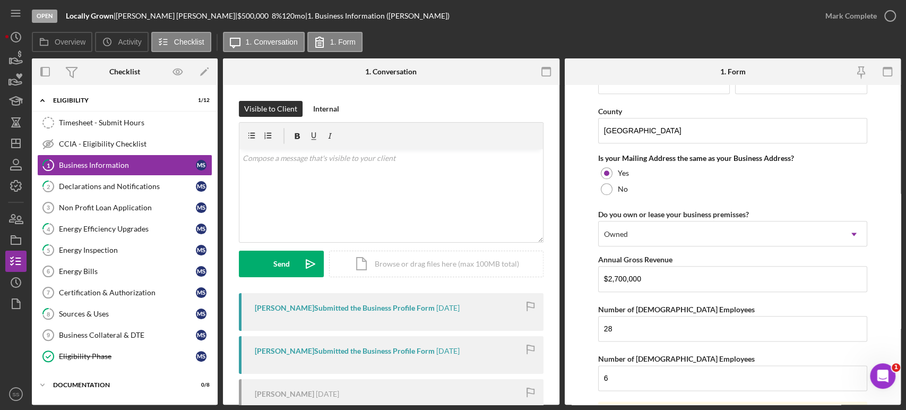
scroll to position [826, 0]
